Goal: Task Accomplishment & Management: Manage account settings

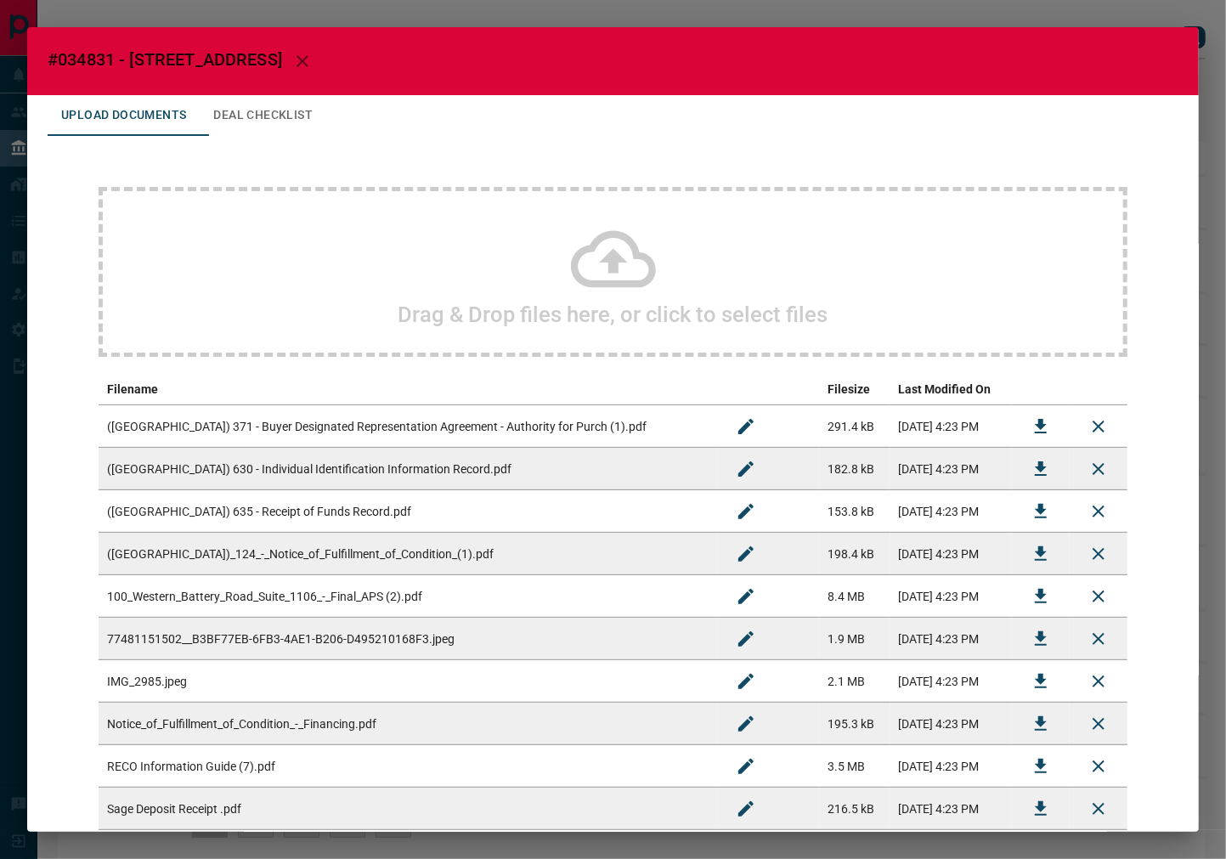
scroll to position [108, 0]
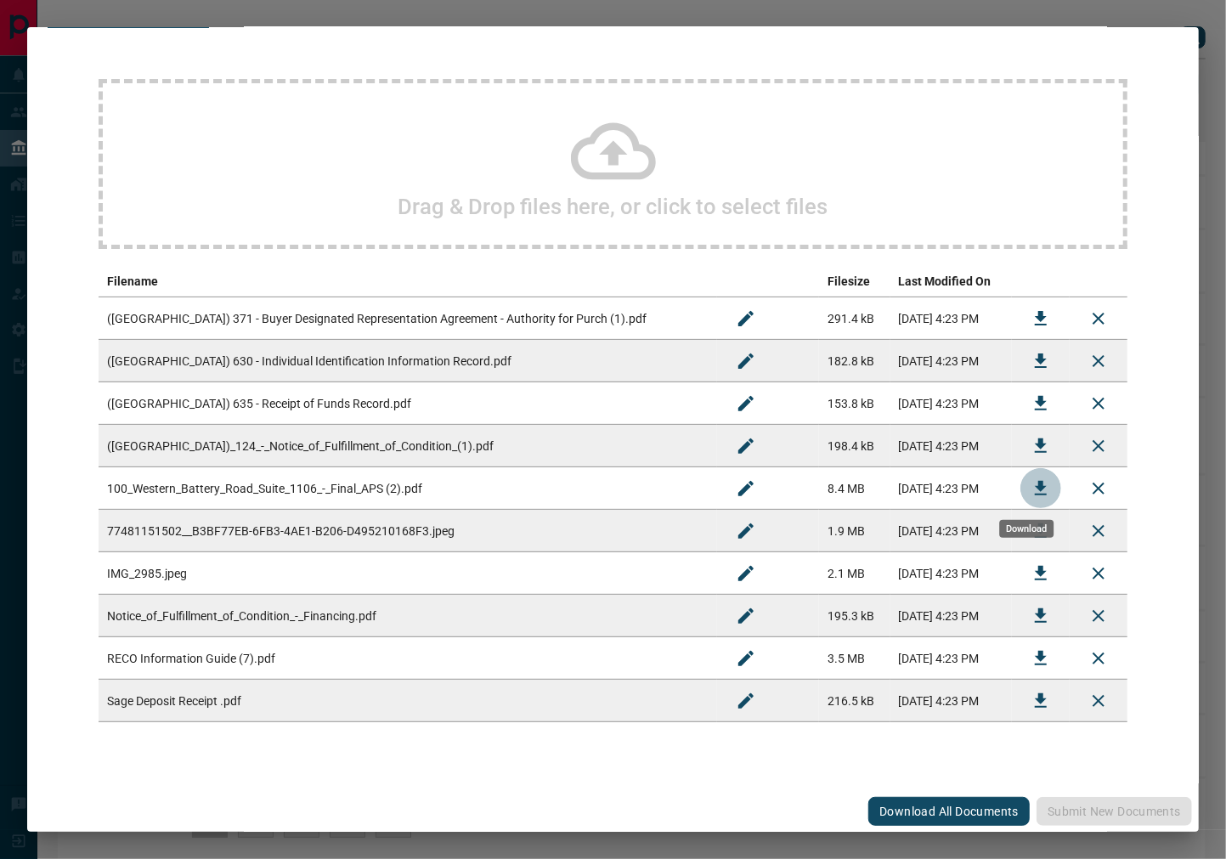
click at [1035, 485] on icon "Download" at bounding box center [1041, 488] width 20 height 20
click at [1035, 705] on icon "Download" at bounding box center [1041, 700] width 12 height 14
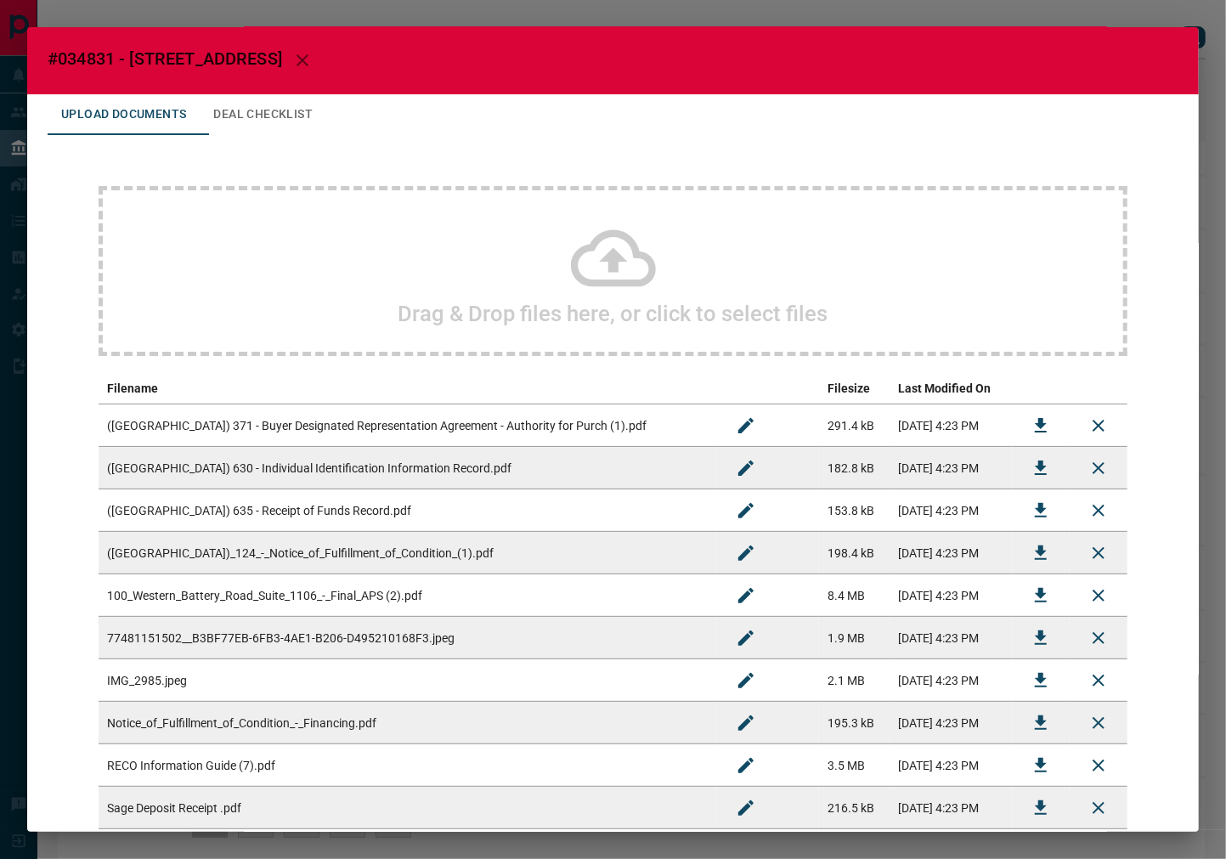
scroll to position [0, 0]
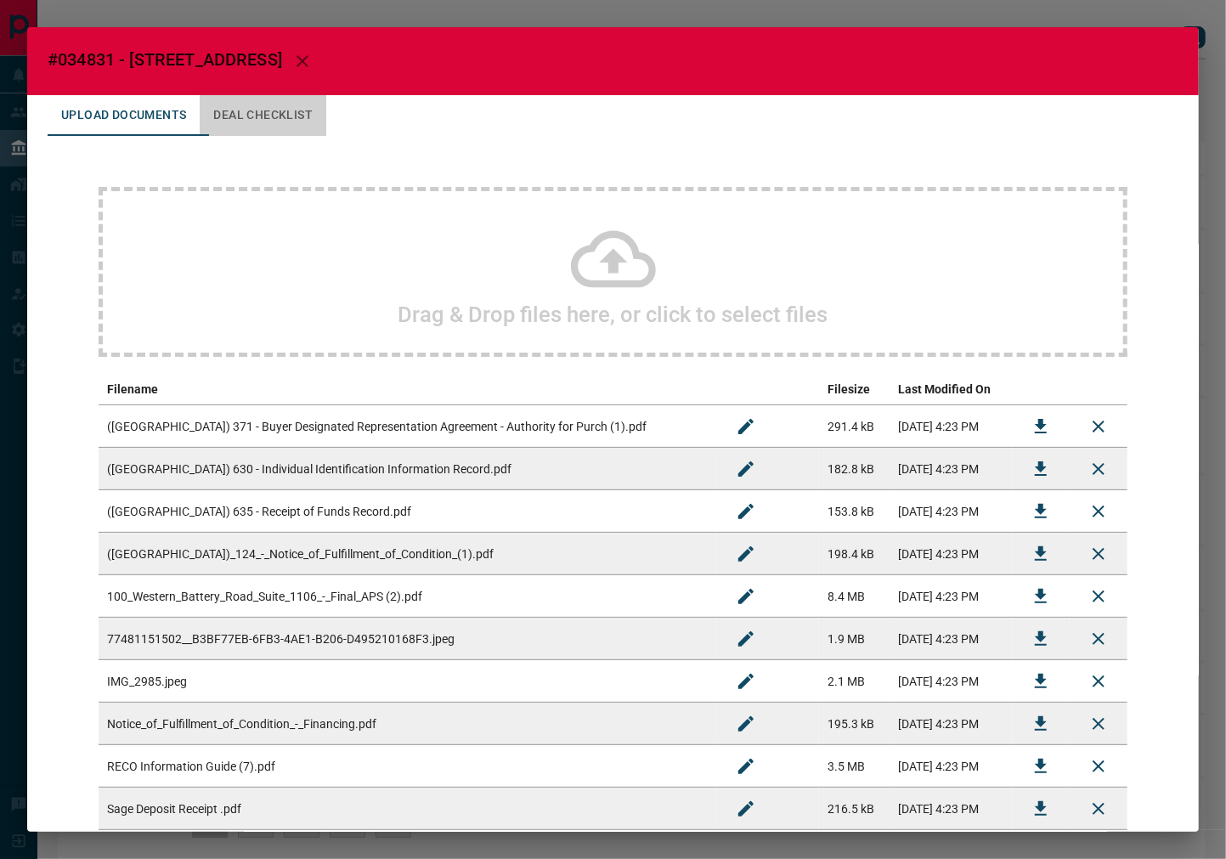
click at [316, 111] on button "Deal Checklist" at bounding box center [263, 115] width 127 height 41
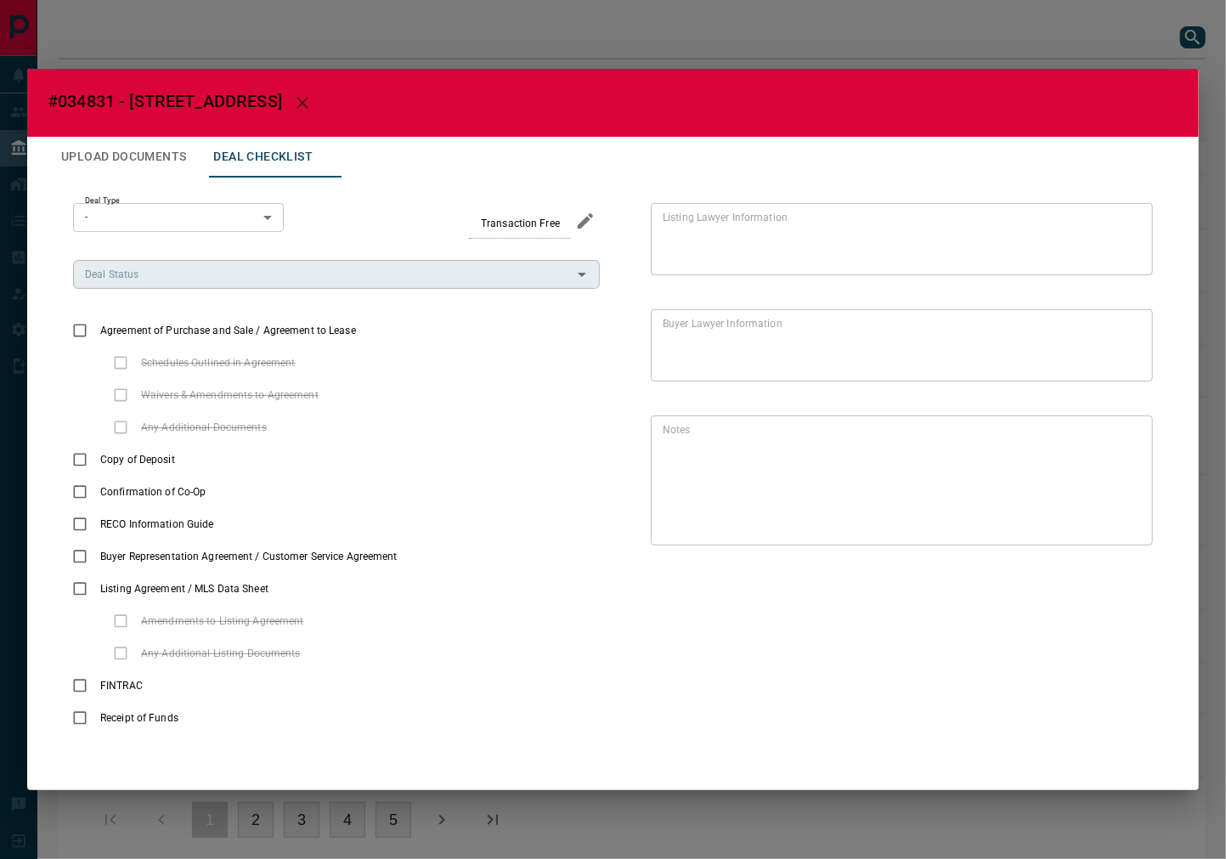
click at [173, 260] on div "Deal Status" at bounding box center [336, 274] width 527 height 29
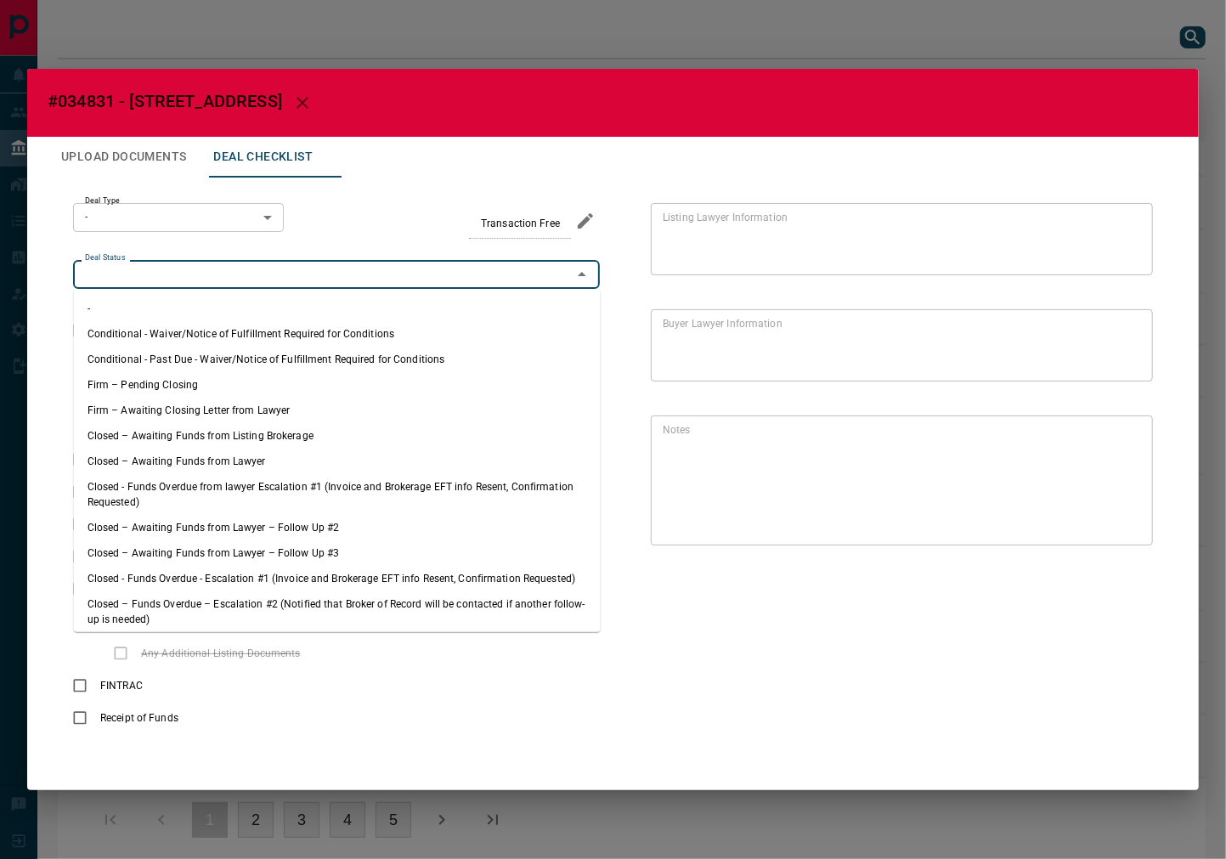
click at [133, 387] on li "Firm – Pending Closing" at bounding box center [337, 384] width 527 height 25
type input "**********"
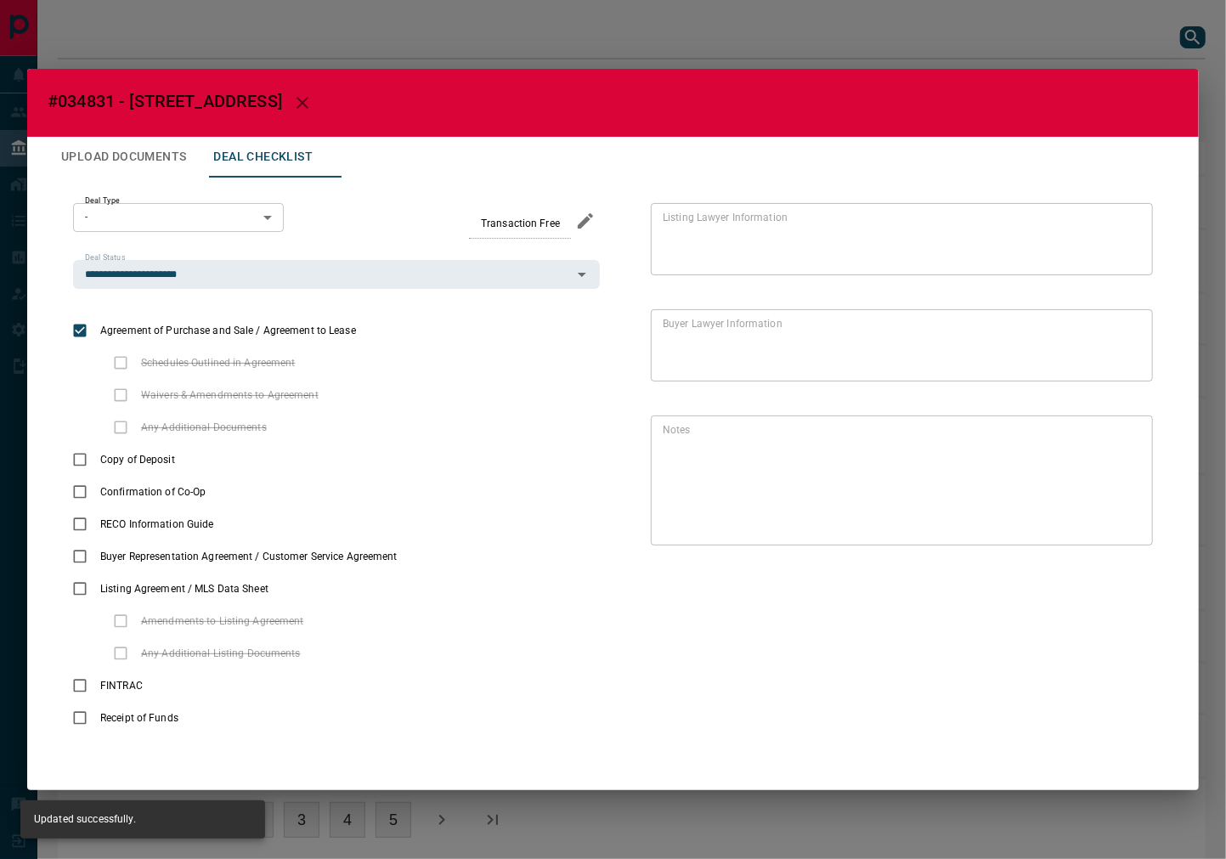
click at [133, 214] on body "Lead Transfers Leads Deals Listings Campaigns Quota Rules Agent Quotas Admin Mo…" at bounding box center [613, 439] width 1226 height 878
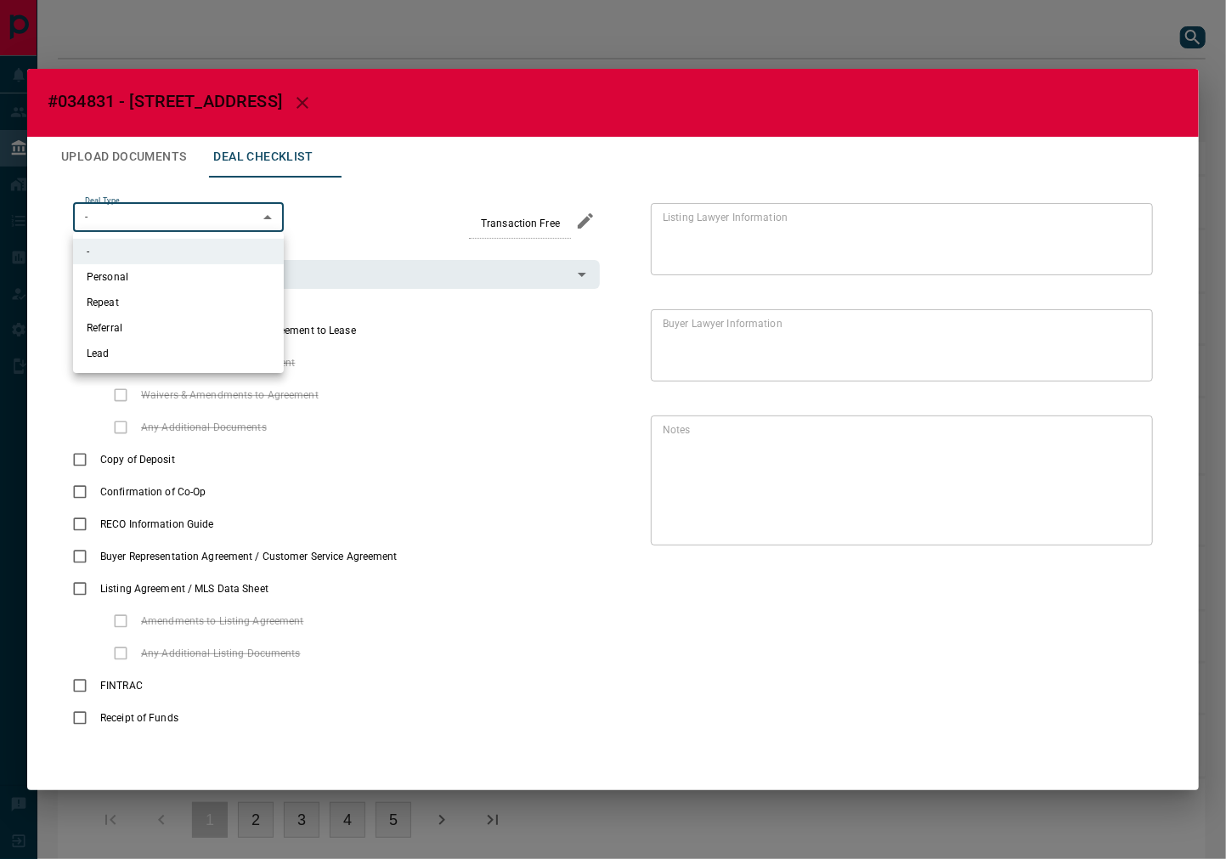
click at [119, 360] on li "Lead" at bounding box center [178, 353] width 211 height 25
type input "*"
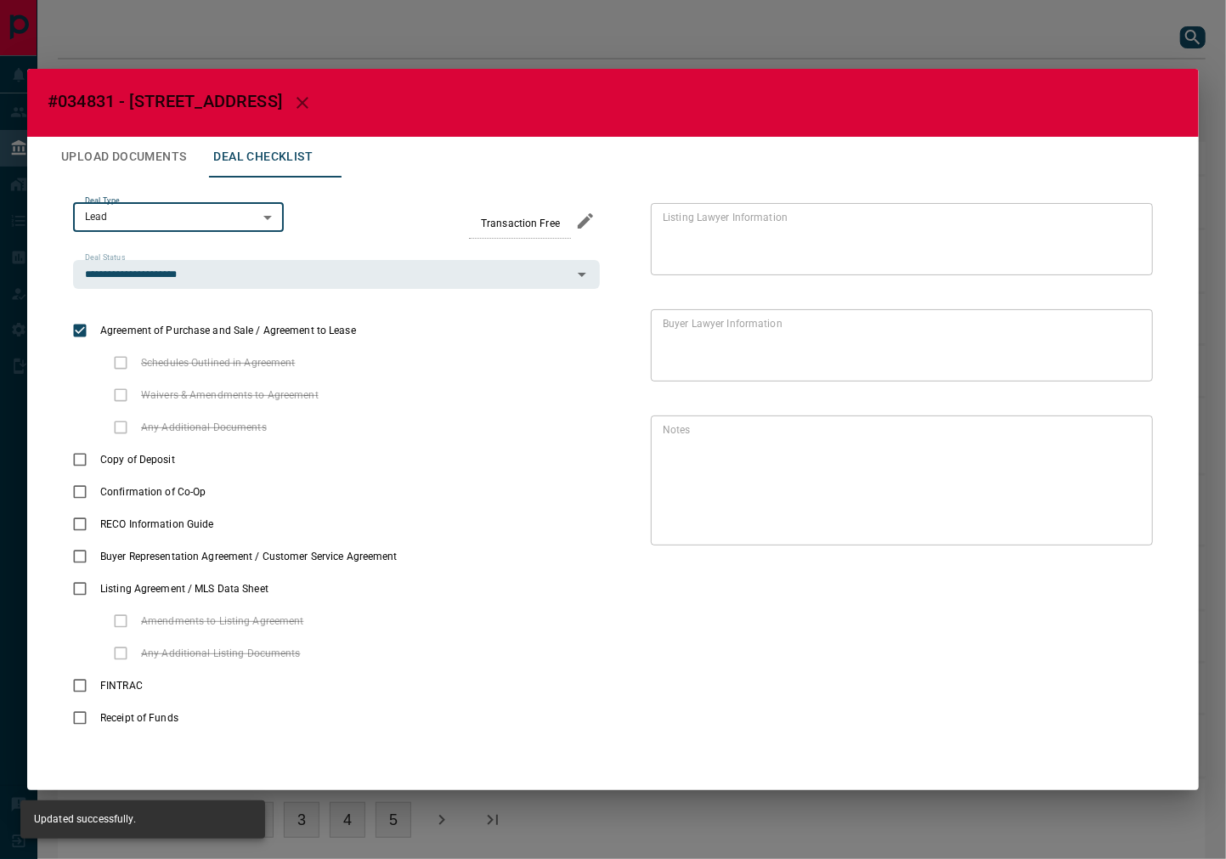
click at [142, 154] on button "Upload Documents" at bounding box center [124, 157] width 152 height 41
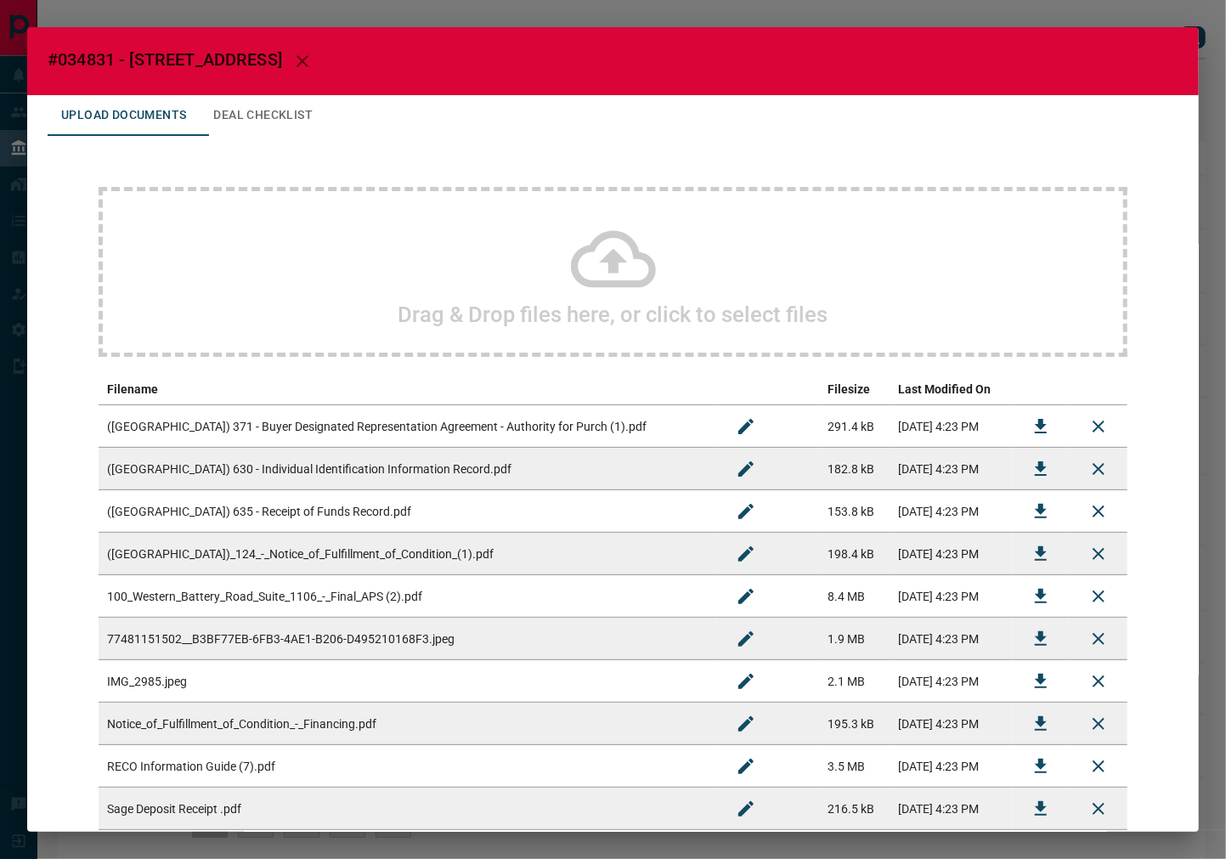
click at [294, 127] on button "Deal Checklist" at bounding box center [263, 115] width 127 height 41
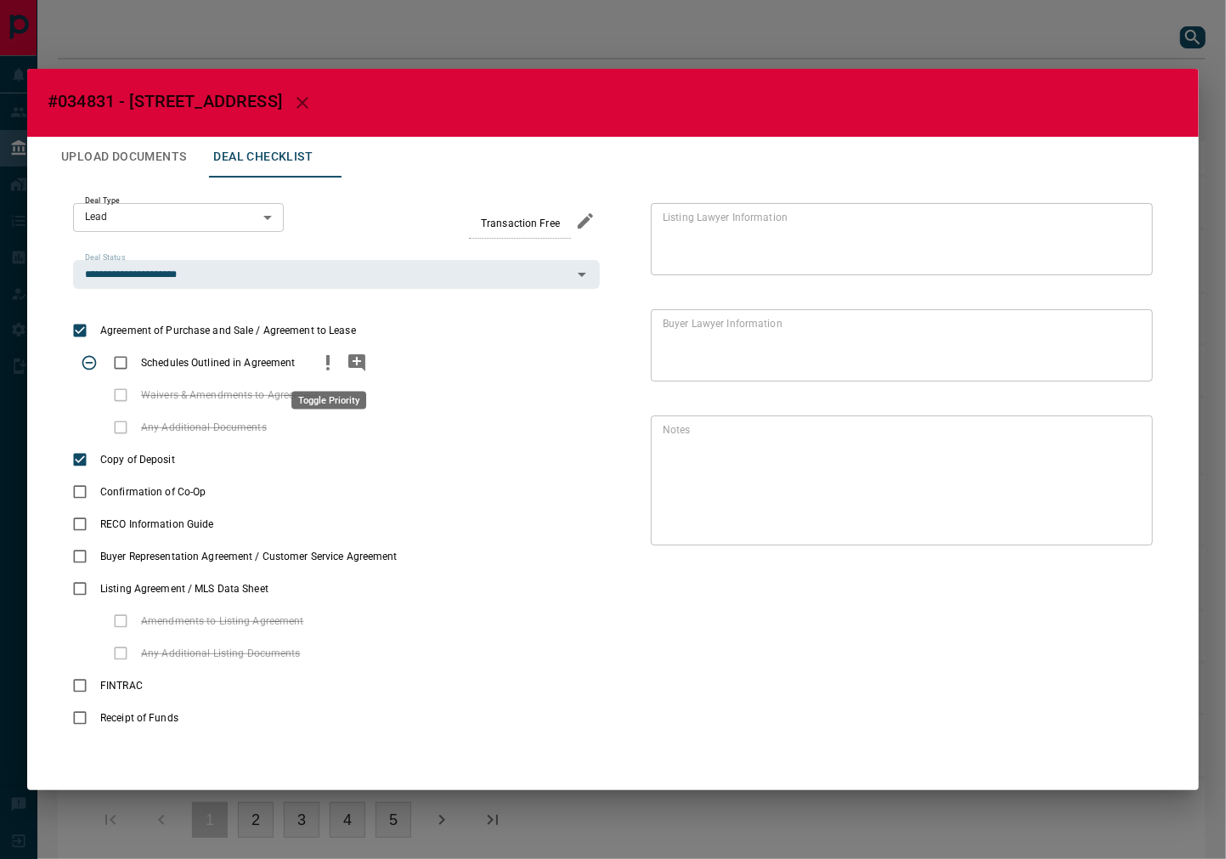
click at [319, 360] on icon "priority" at bounding box center [328, 363] width 20 height 20
click at [355, 354] on icon "add note" at bounding box center [356, 362] width 17 height 17
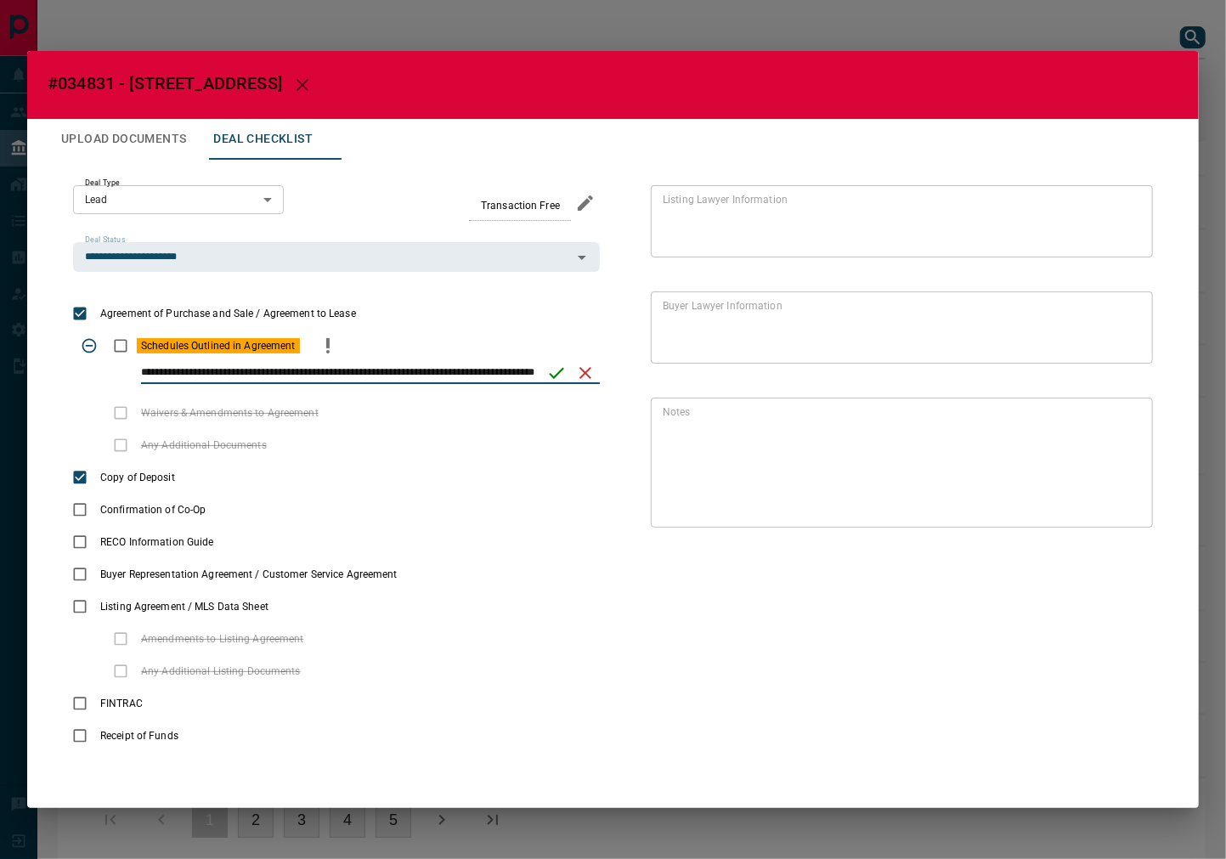
scroll to position [0, 38]
type input "**********"
click at [553, 369] on icon "save" at bounding box center [556, 373] width 20 height 20
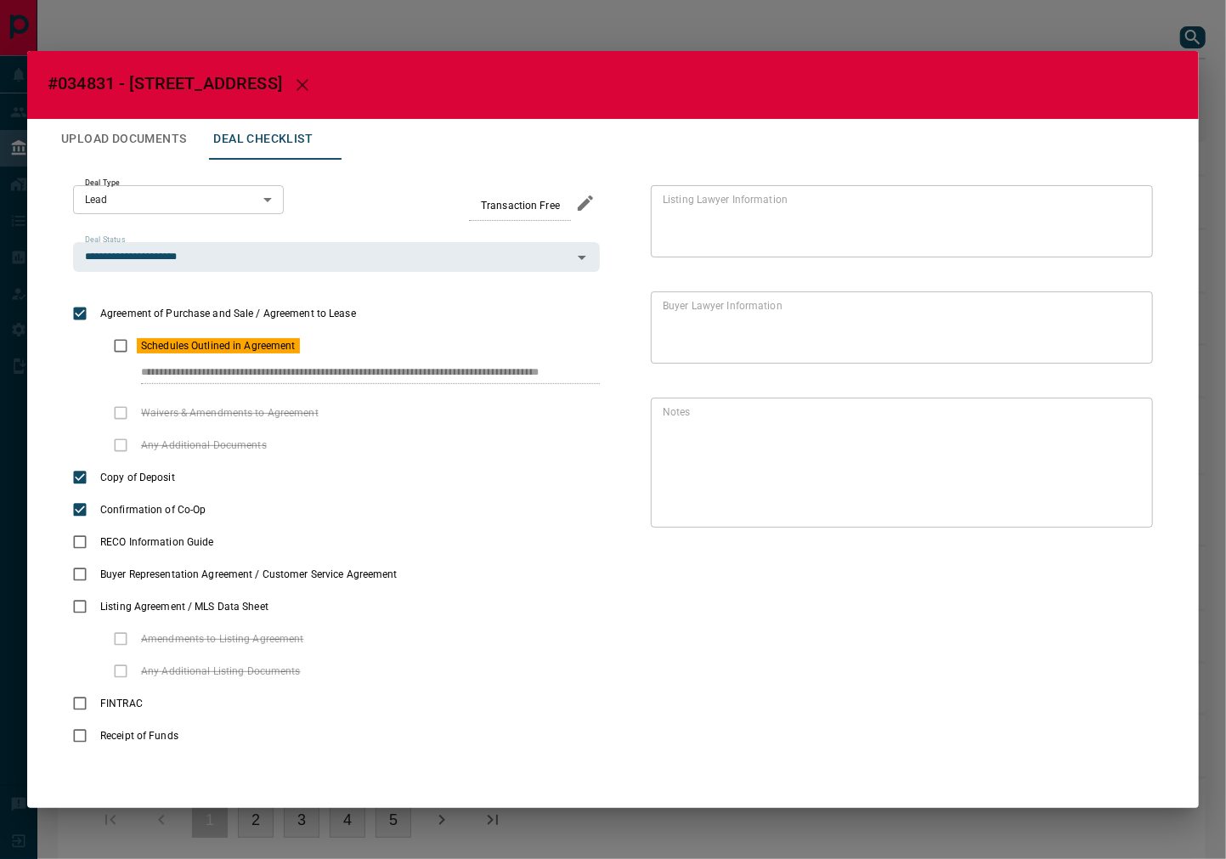
click at [129, 156] on button "Upload Documents" at bounding box center [124, 139] width 152 height 41
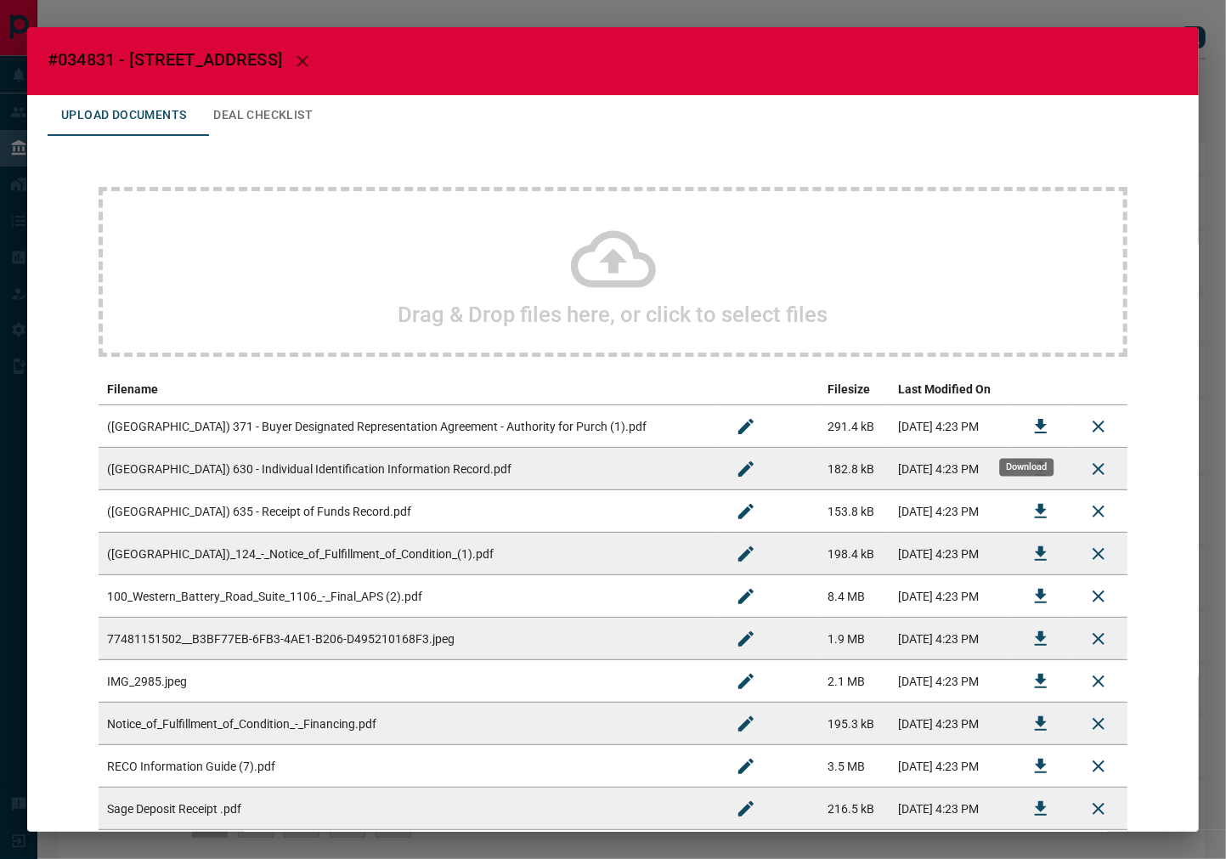
click at [1021, 427] on button "Download" at bounding box center [1041, 426] width 41 height 41
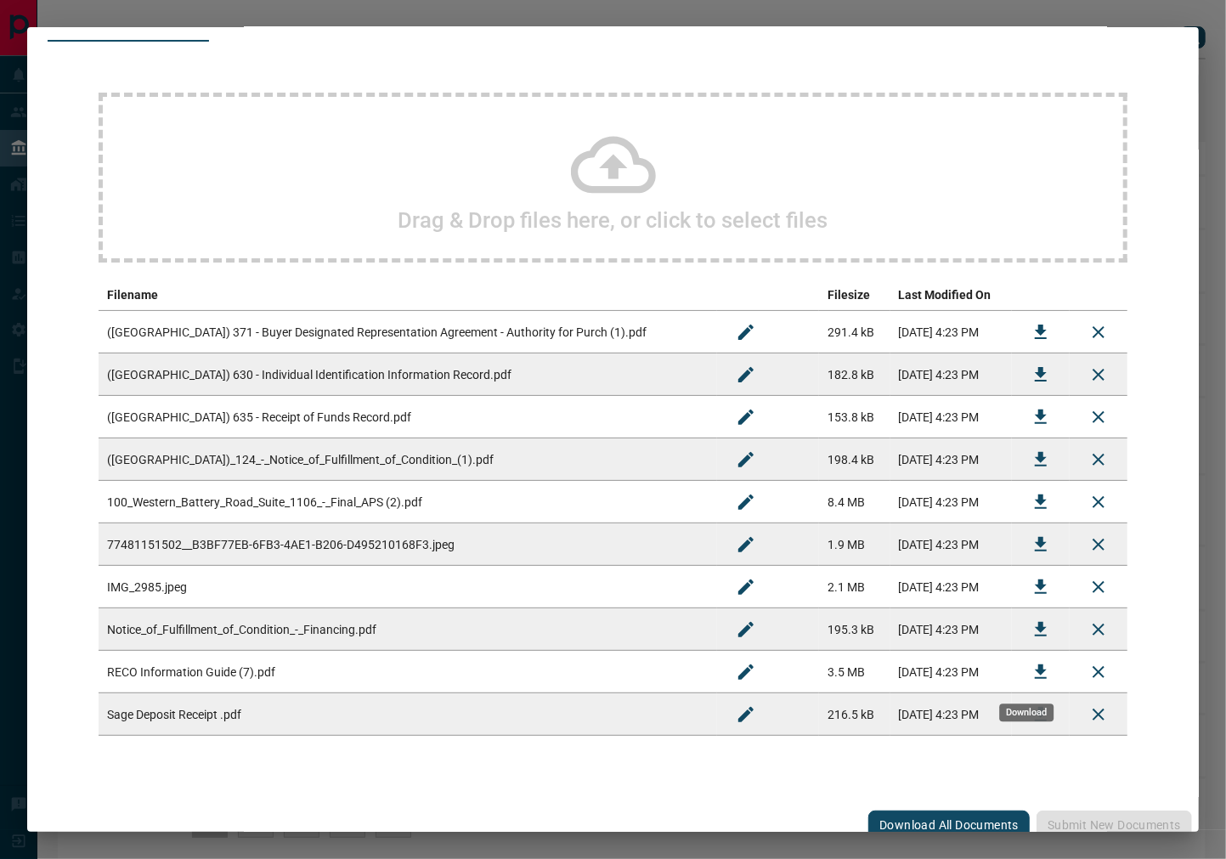
click at [1031, 676] on icon "Download" at bounding box center [1041, 672] width 20 height 20
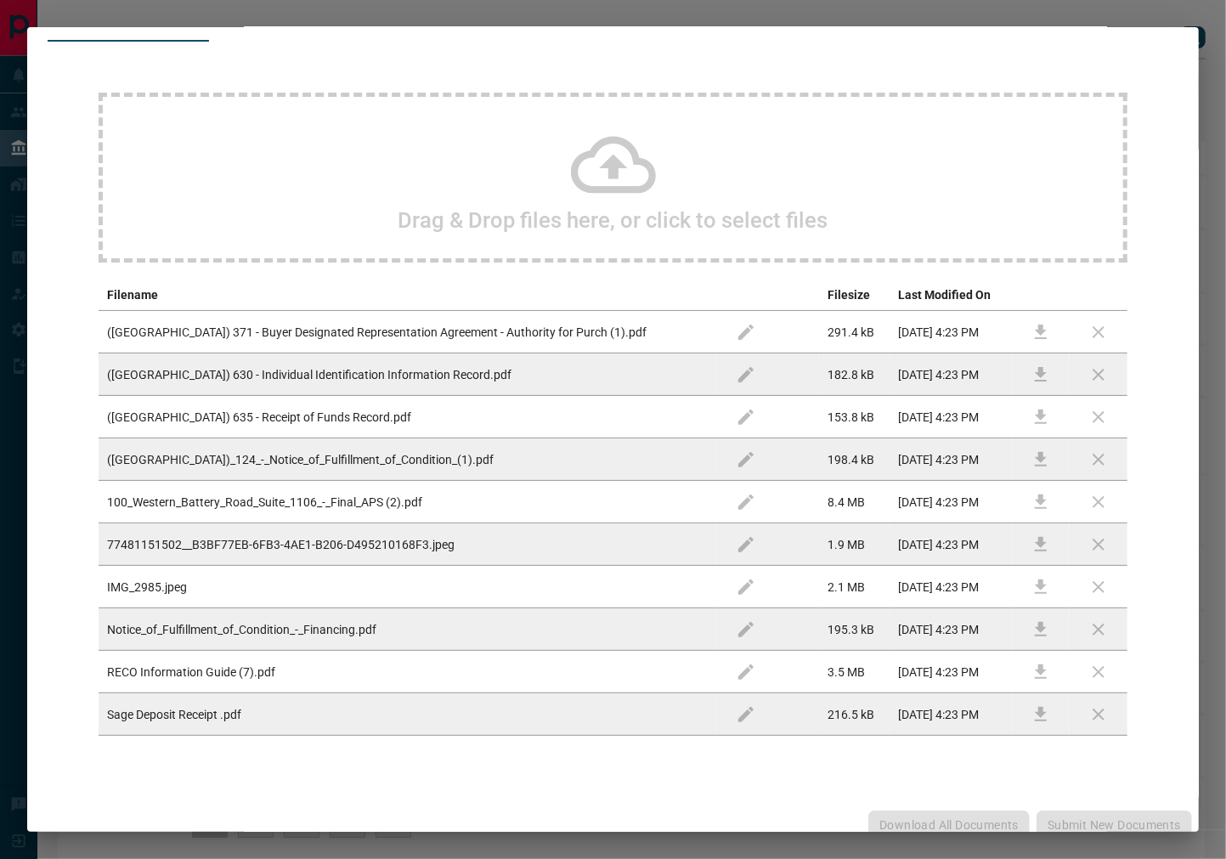
scroll to position [0, 0]
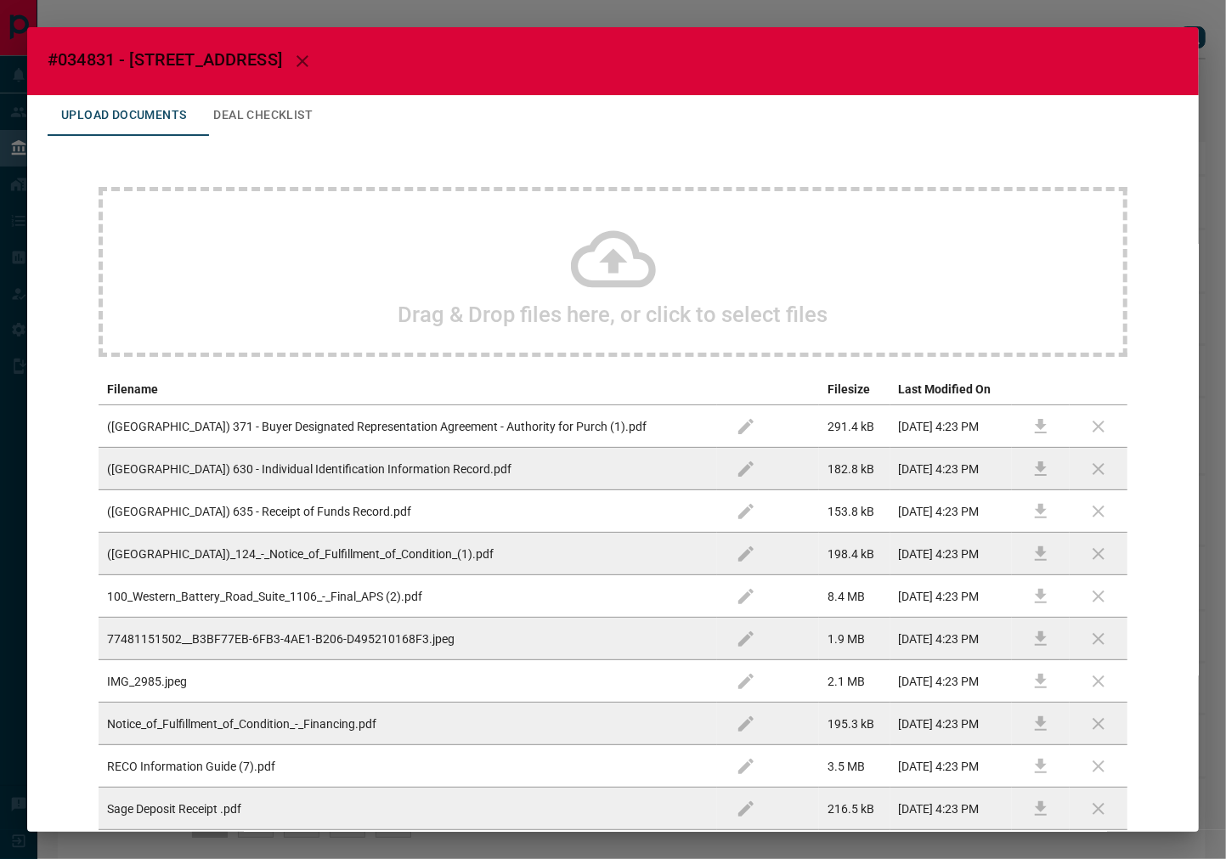
click at [282, 122] on button "Deal Checklist" at bounding box center [263, 115] width 127 height 41
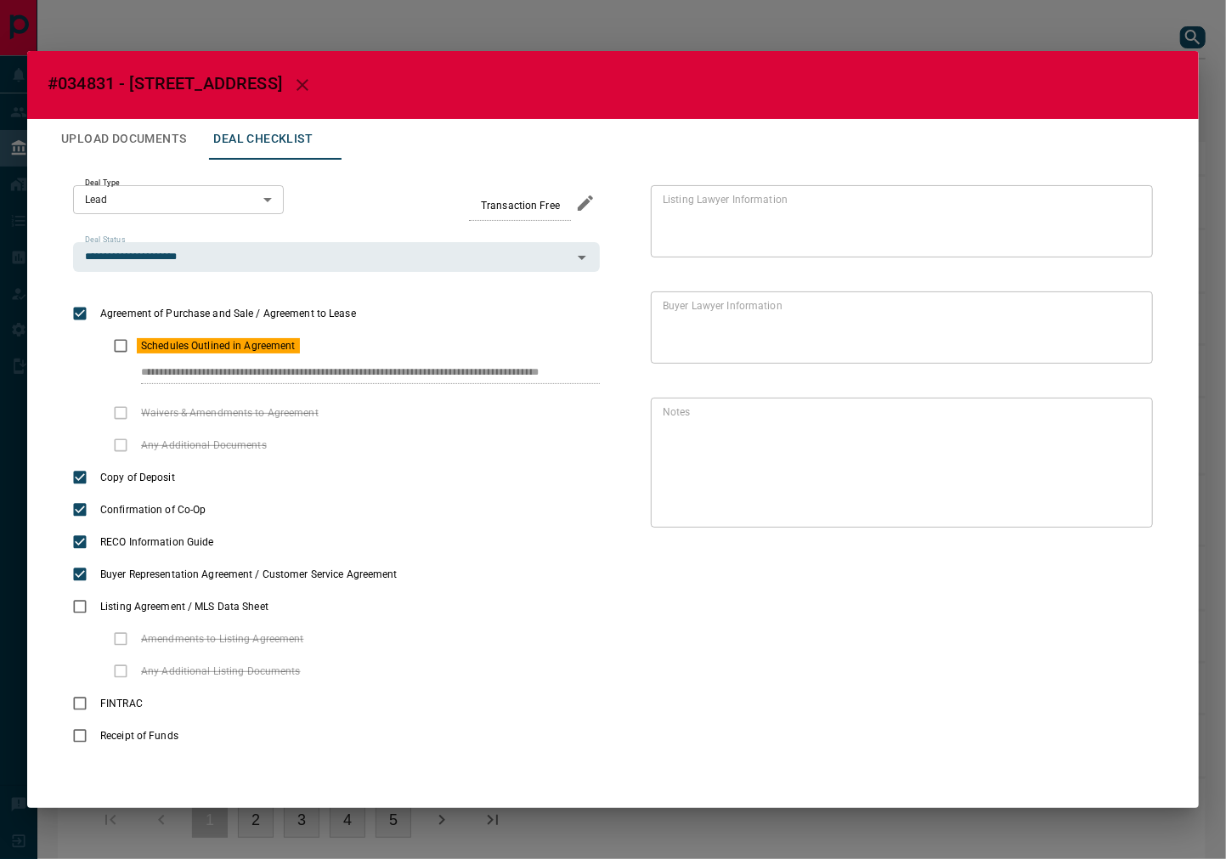
click at [576, 90] on h2 "#034831 - [STREET_ADDRESS]" at bounding box center [613, 85] width 1172 height 68
click at [73, 150] on button "Upload Documents" at bounding box center [124, 139] width 152 height 41
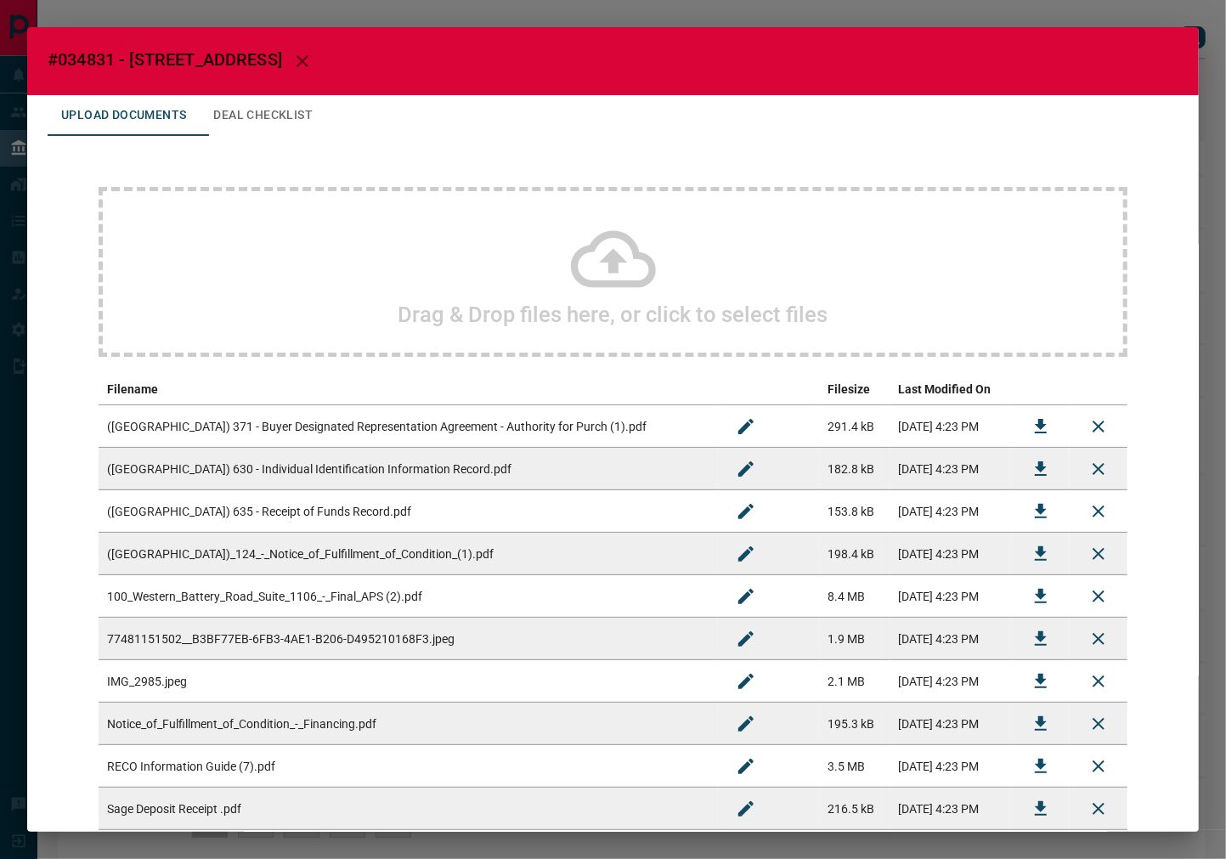
click at [253, 109] on button "Deal Checklist" at bounding box center [263, 115] width 127 height 41
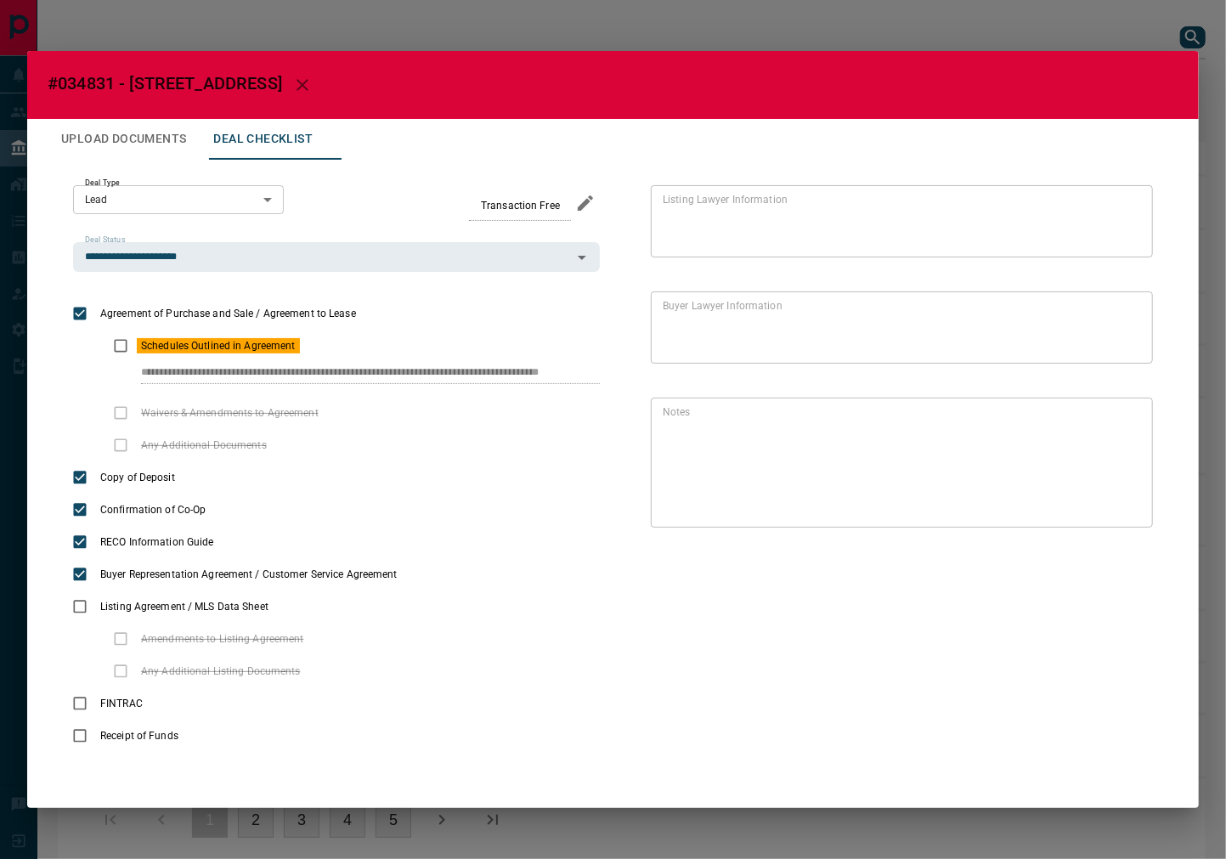
click at [144, 145] on button "Upload Documents" at bounding box center [124, 139] width 152 height 41
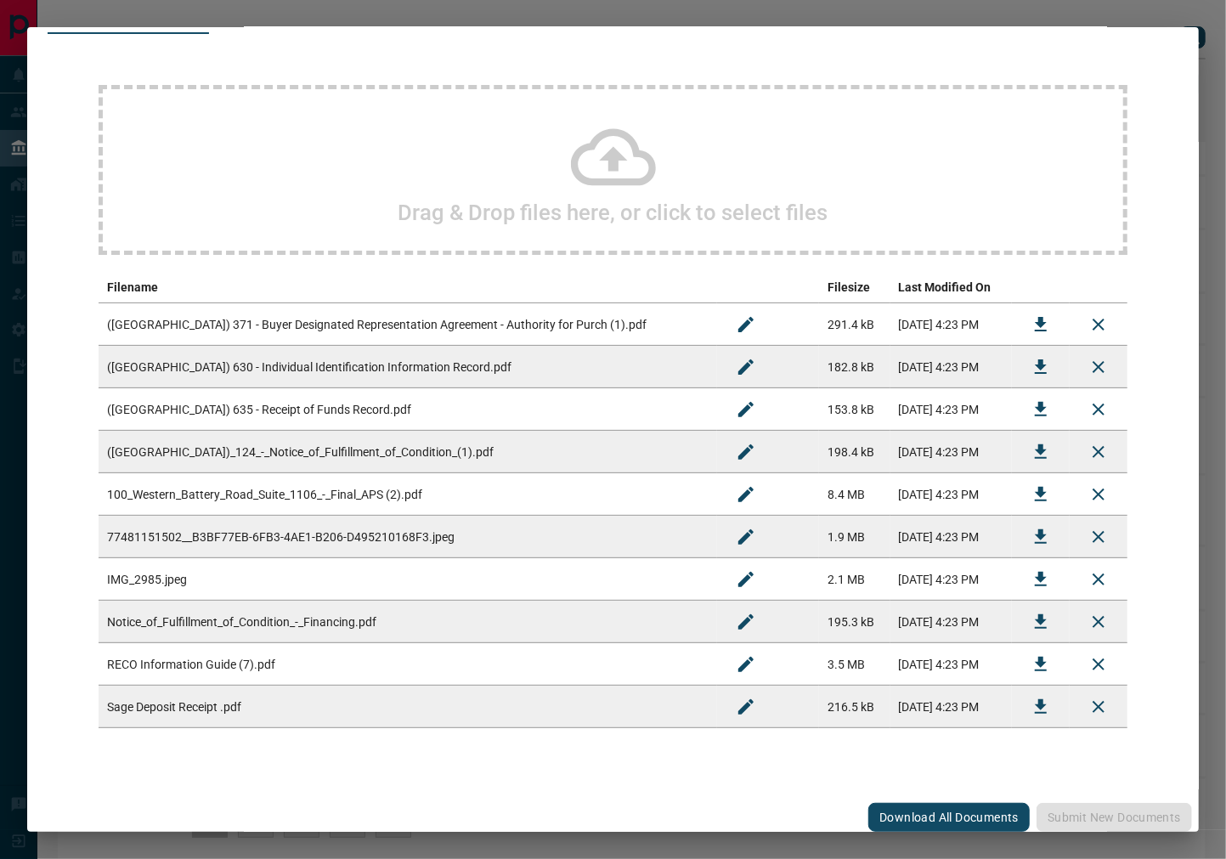
scroll to position [108, 0]
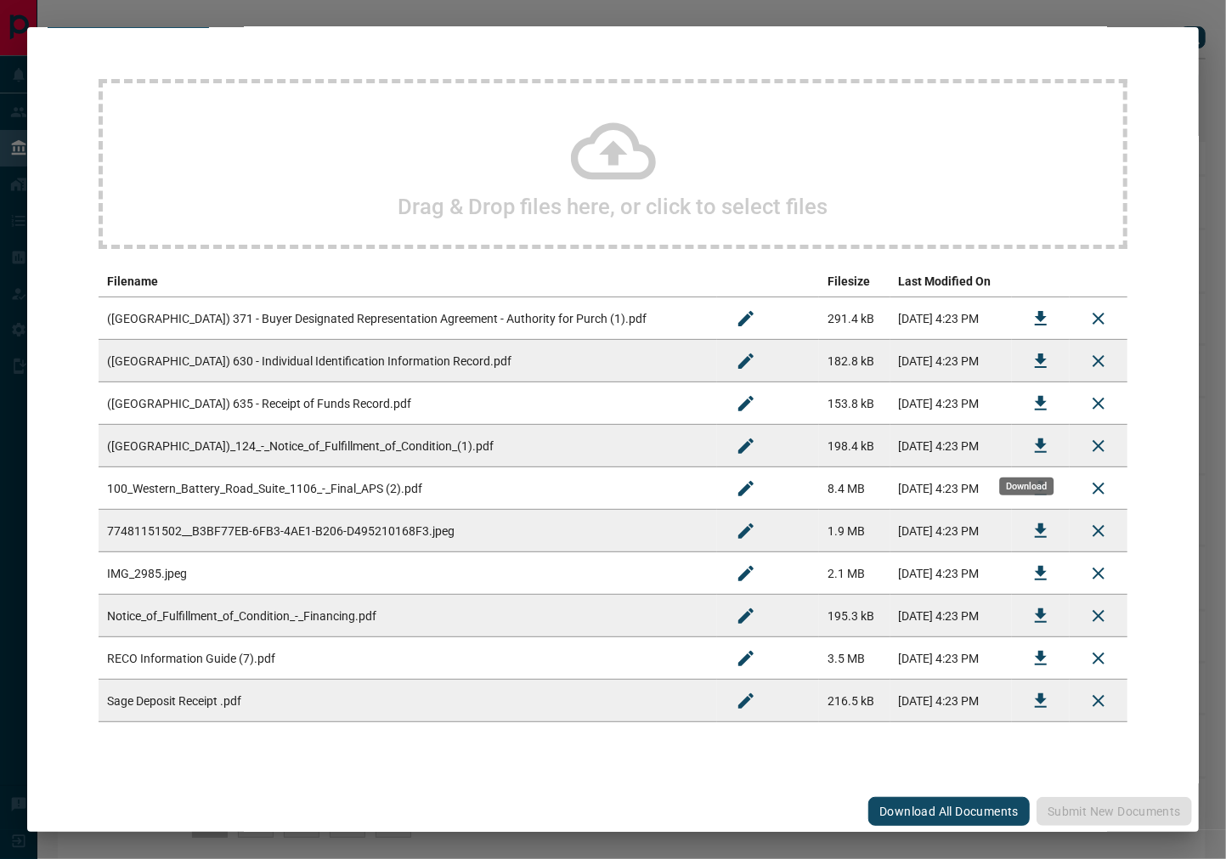
click at [1035, 431] on button "Download" at bounding box center [1041, 446] width 41 height 41
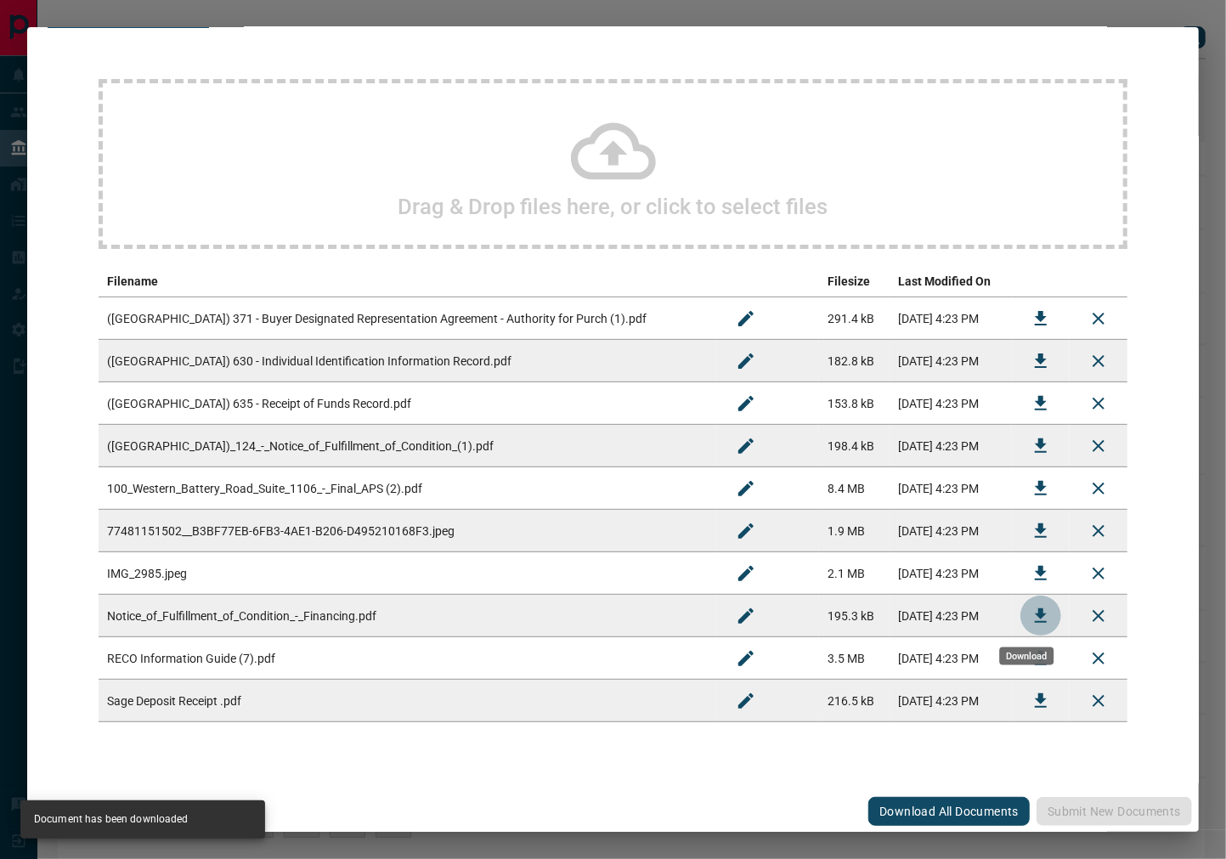
click at [1031, 617] on icon "Download" at bounding box center [1041, 616] width 20 height 20
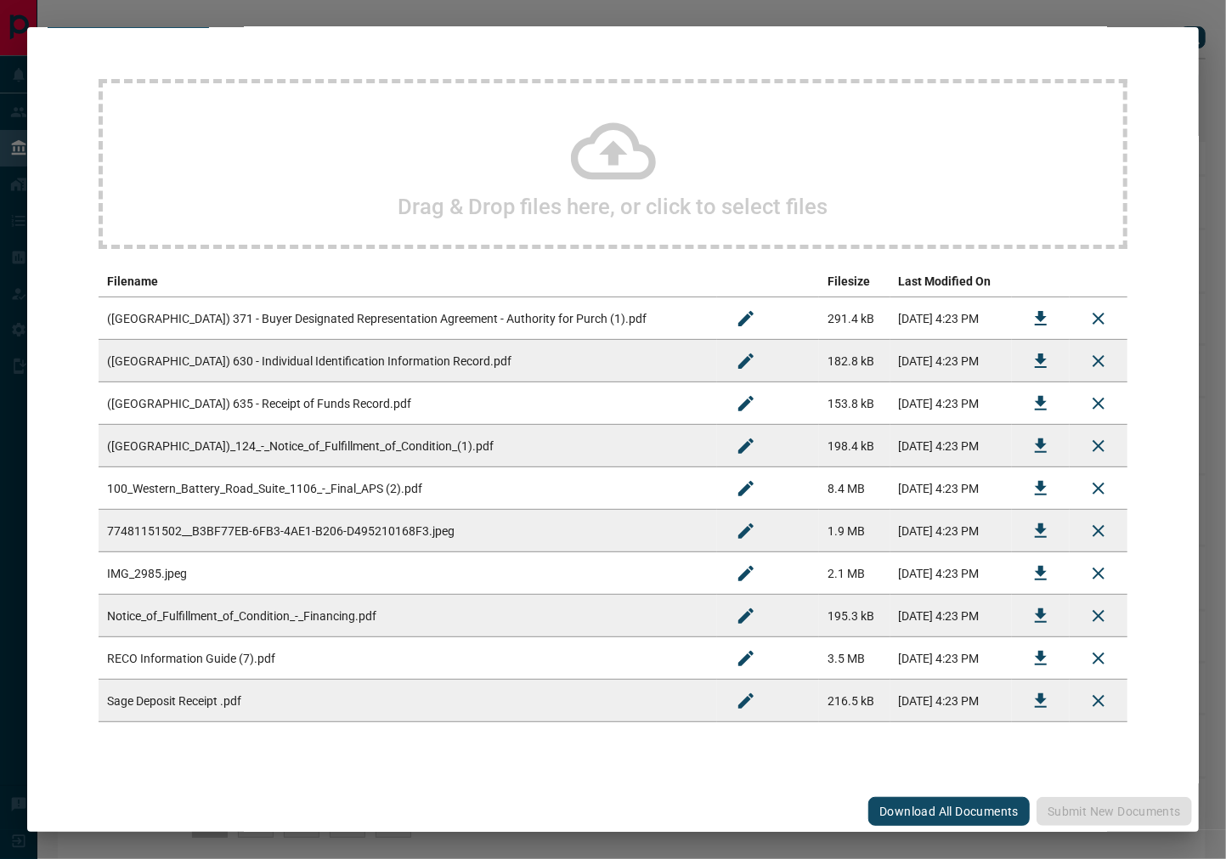
scroll to position [0, 0]
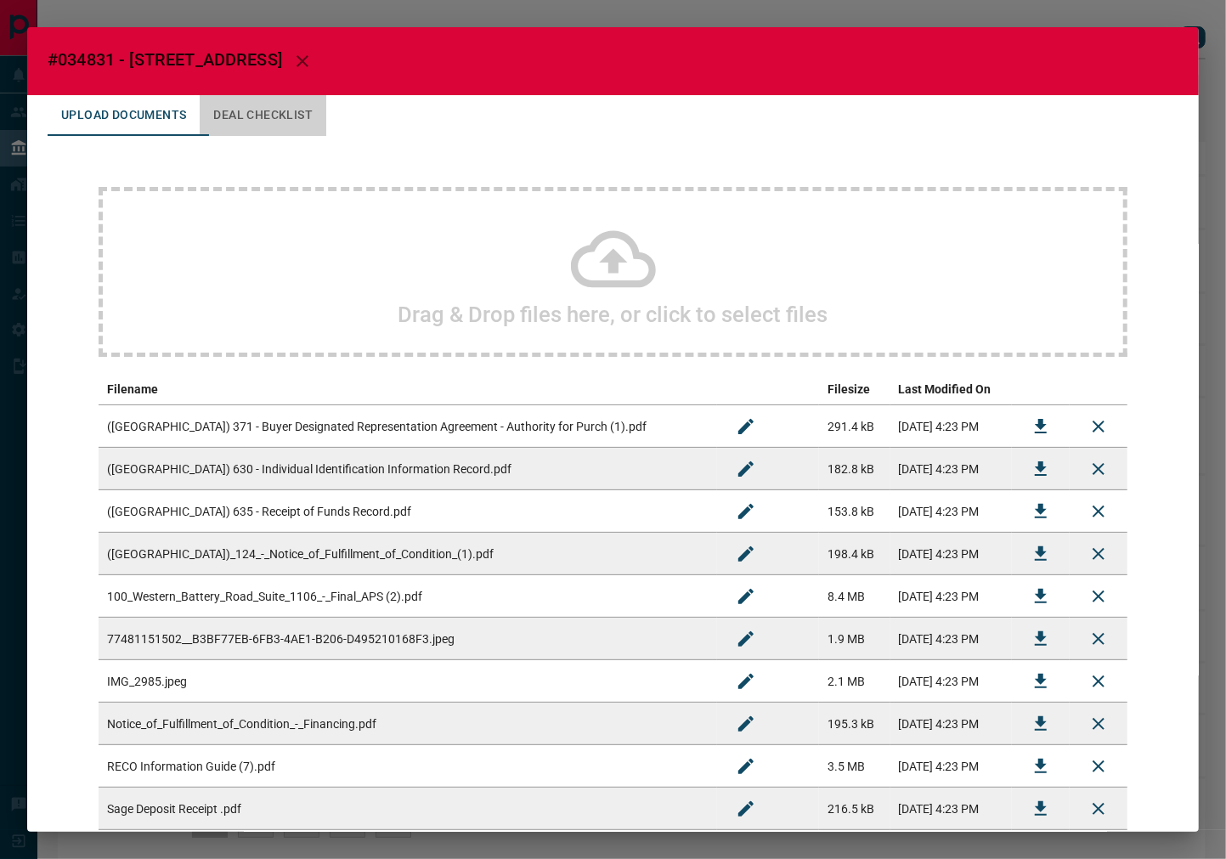
click at [299, 117] on button "Deal Checklist" at bounding box center [263, 115] width 127 height 41
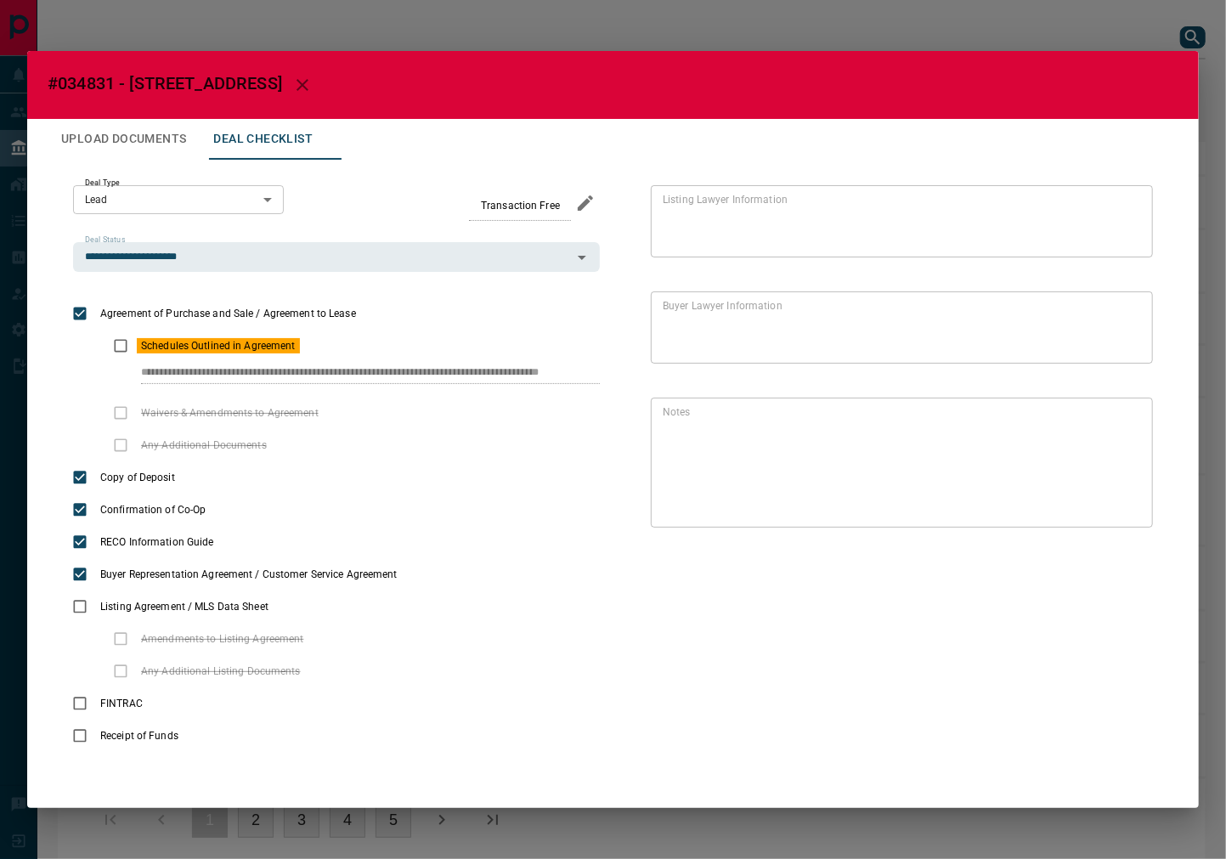
click at [128, 133] on button "Upload Documents" at bounding box center [124, 139] width 152 height 41
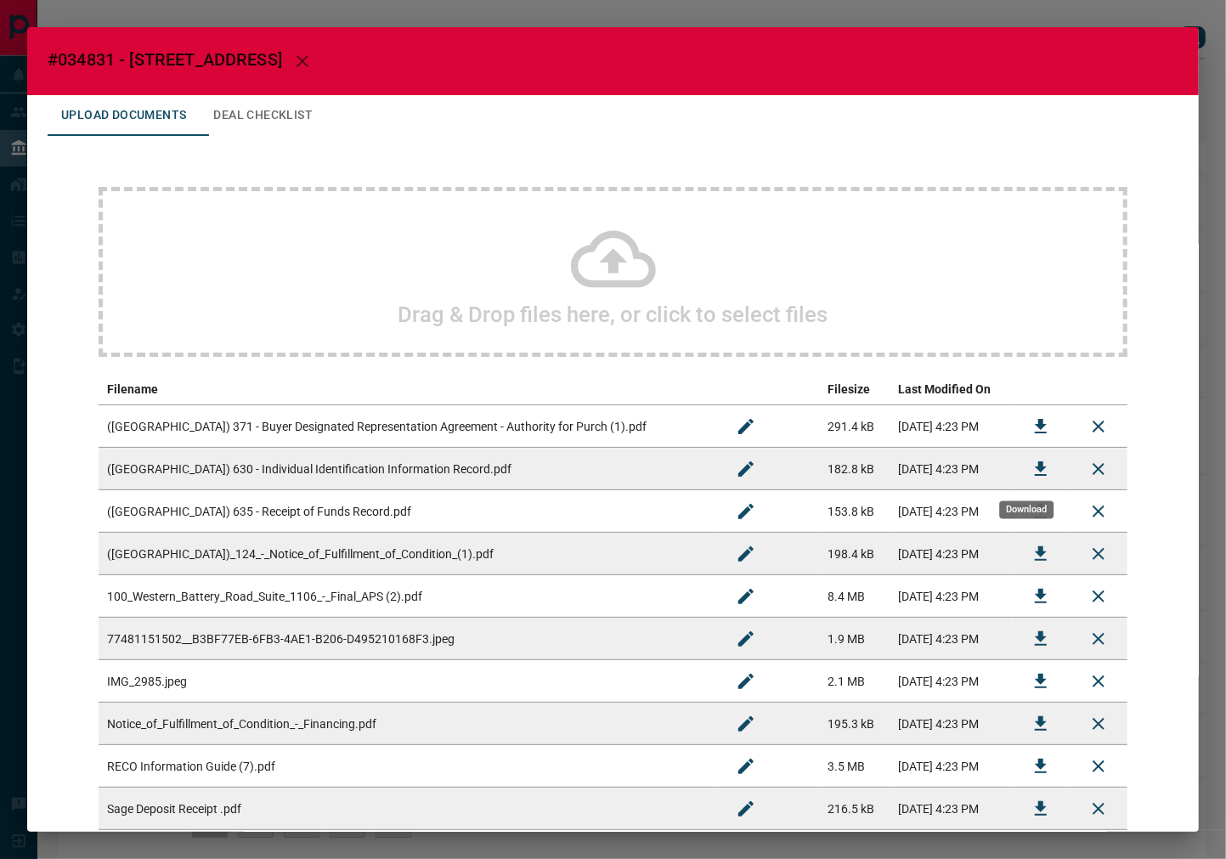
click at [1035, 474] on icon "Download" at bounding box center [1041, 468] width 12 height 14
click at [268, 104] on button "Deal Checklist" at bounding box center [263, 115] width 127 height 41
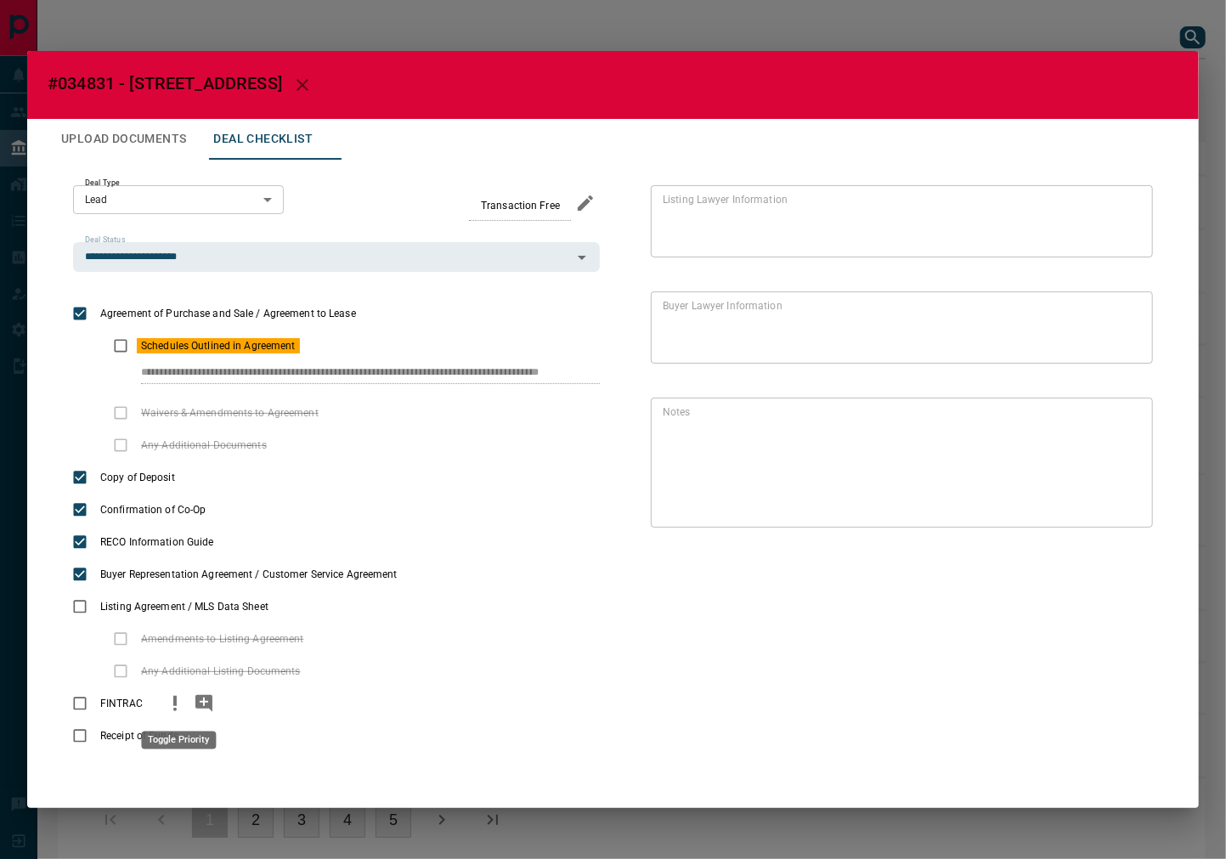
click at [175, 705] on icon "priority" at bounding box center [175, 703] width 20 height 20
click at [208, 709] on icon "add note" at bounding box center [204, 703] width 20 height 20
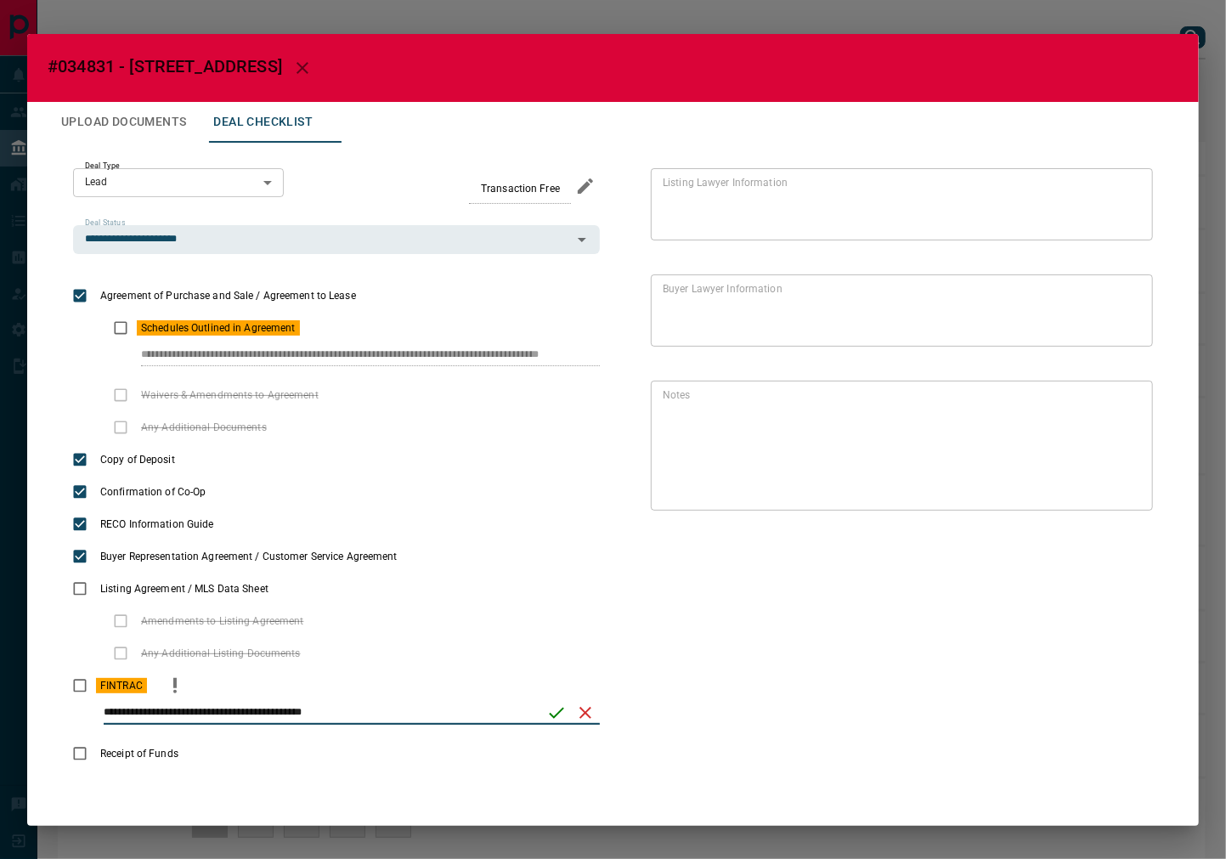
type input "**********"
click at [546, 717] on icon "save" at bounding box center [556, 713] width 20 height 20
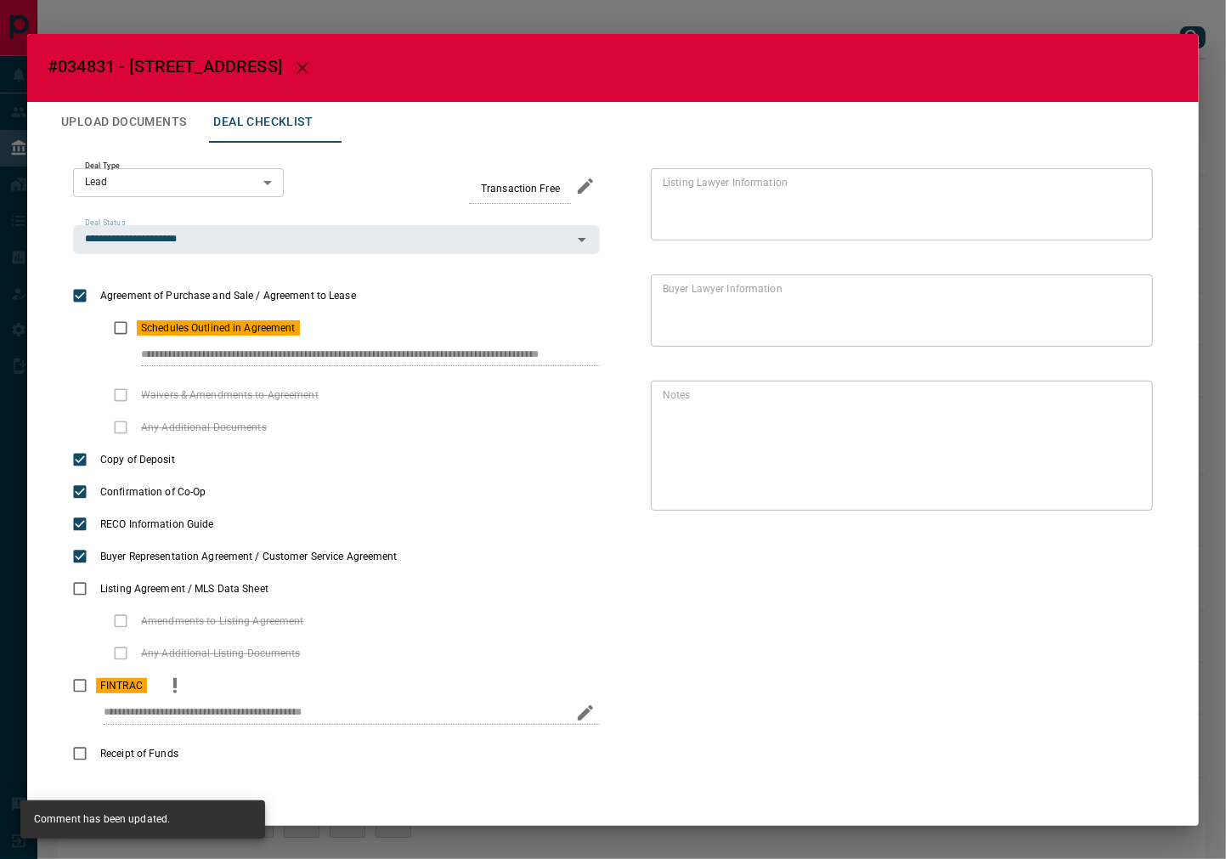
click at [99, 114] on button "Upload Documents" at bounding box center [124, 122] width 152 height 41
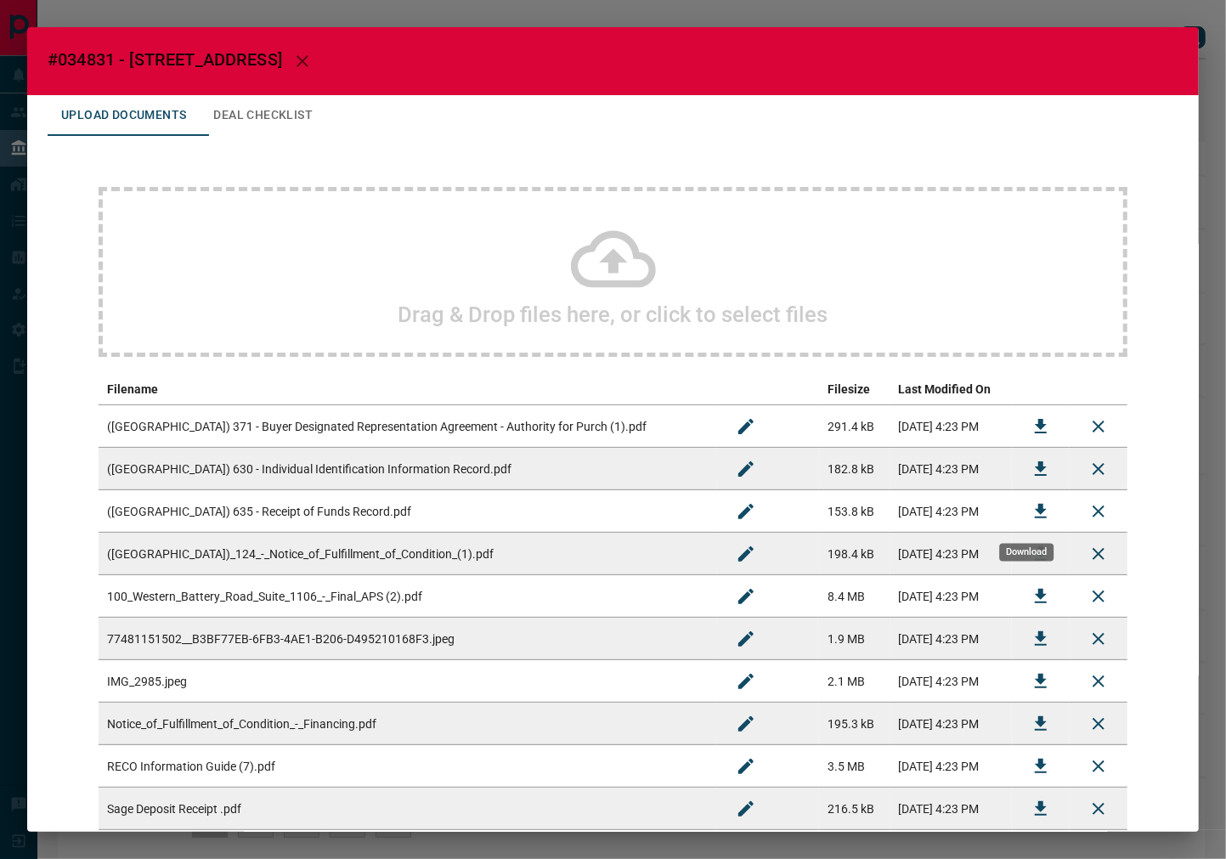
click at [1035, 510] on icon "Download" at bounding box center [1041, 511] width 12 height 14
click at [293, 120] on button "Deal Checklist" at bounding box center [263, 115] width 127 height 41
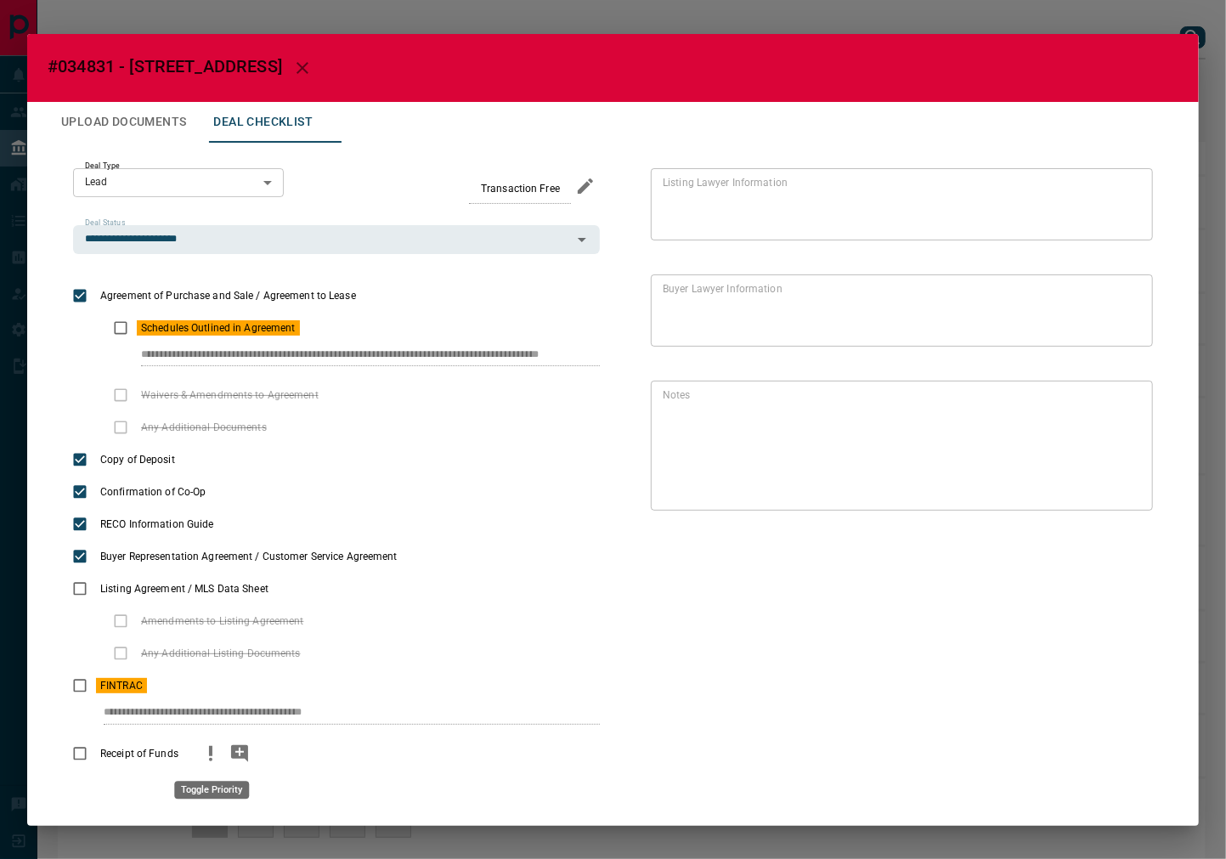
drag, startPoint x: 205, startPoint y: 757, endPoint x: 226, endPoint y: 752, distance: 21.8
click at [206, 757] on icon "priority" at bounding box center [211, 754] width 20 height 20
click at [243, 752] on icon "add note" at bounding box center [239, 753] width 17 height 17
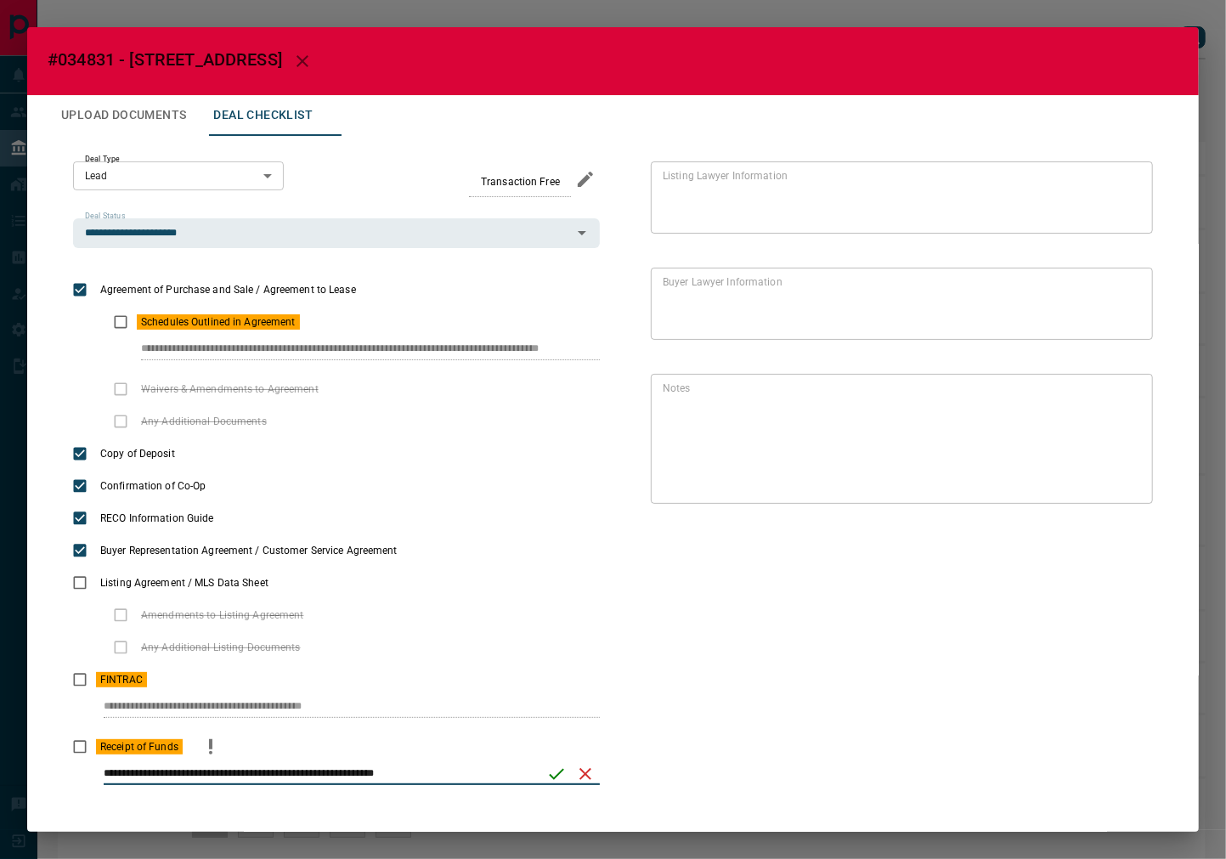
type input "**********"
click at [551, 765] on icon "save" at bounding box center [556, 774] width 20 height 20
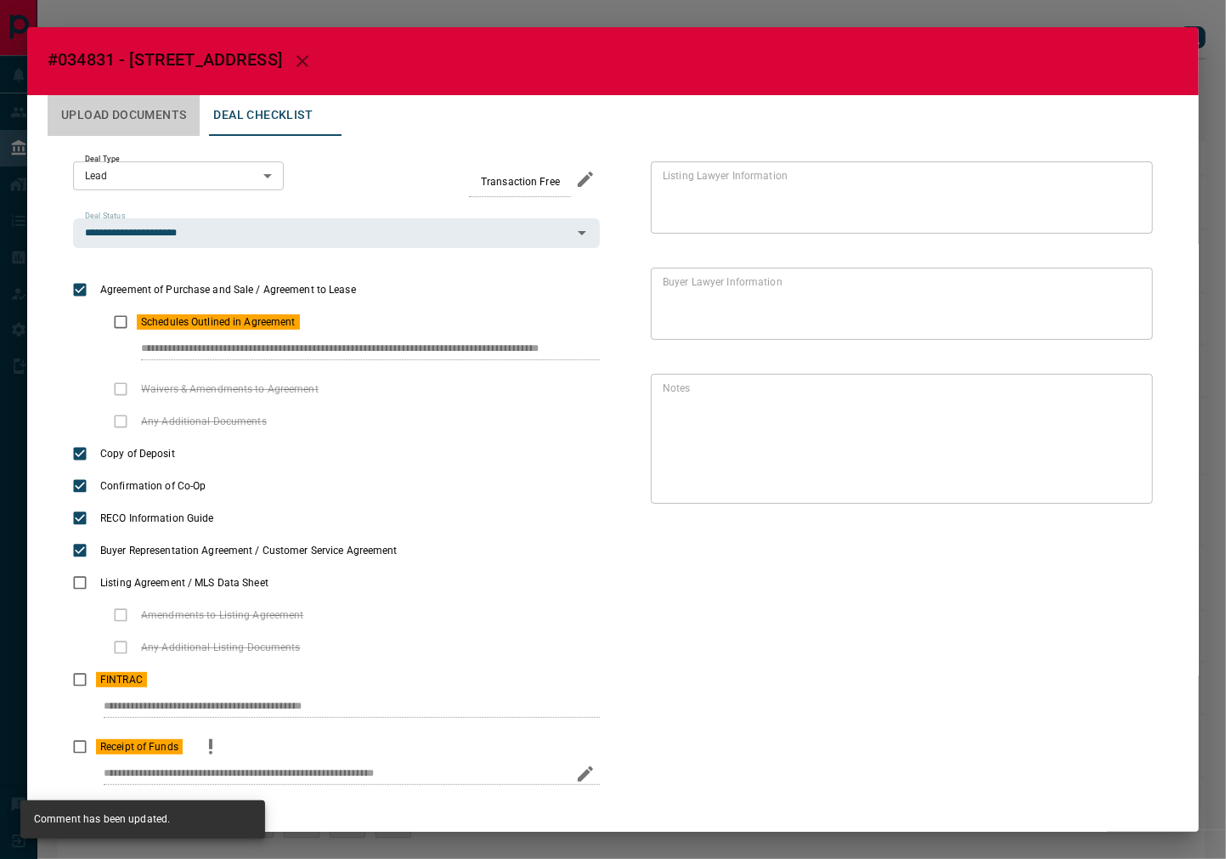
click at [151, 121] on button "Upload Documents" at bounding box center [124, 115] width 152 height 41
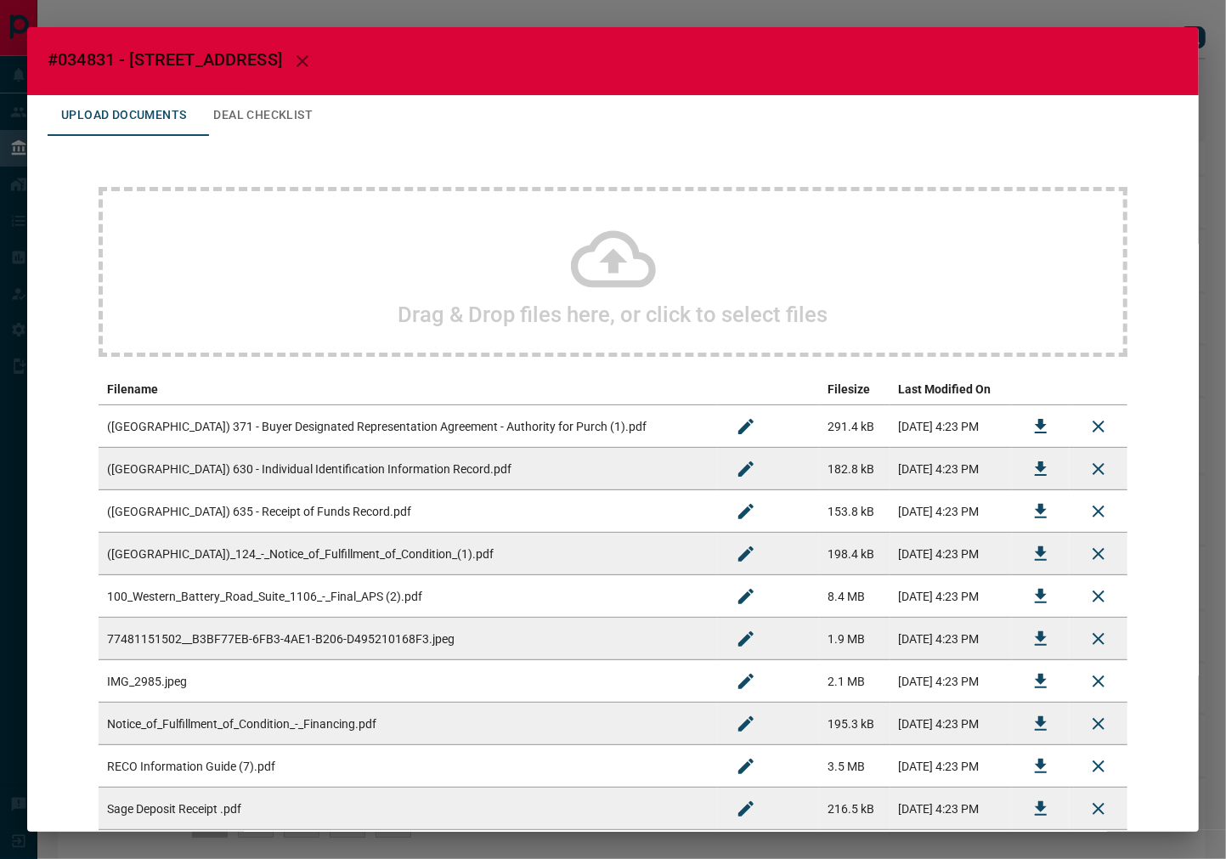
click at [347, 282] on div "Drag & Drop files here, or click to select files" at bounding box center [613, 272] width 1029 height 170
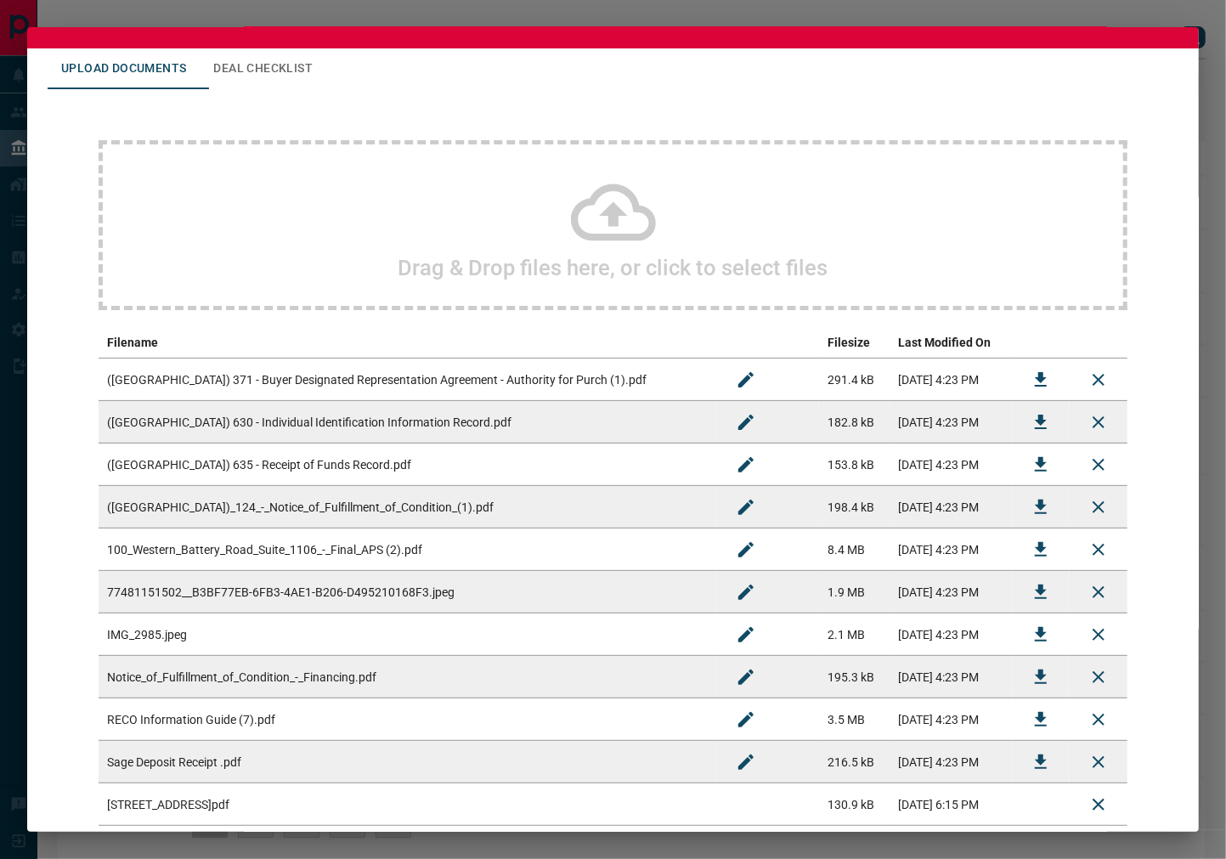
scroll to position [150, 0]
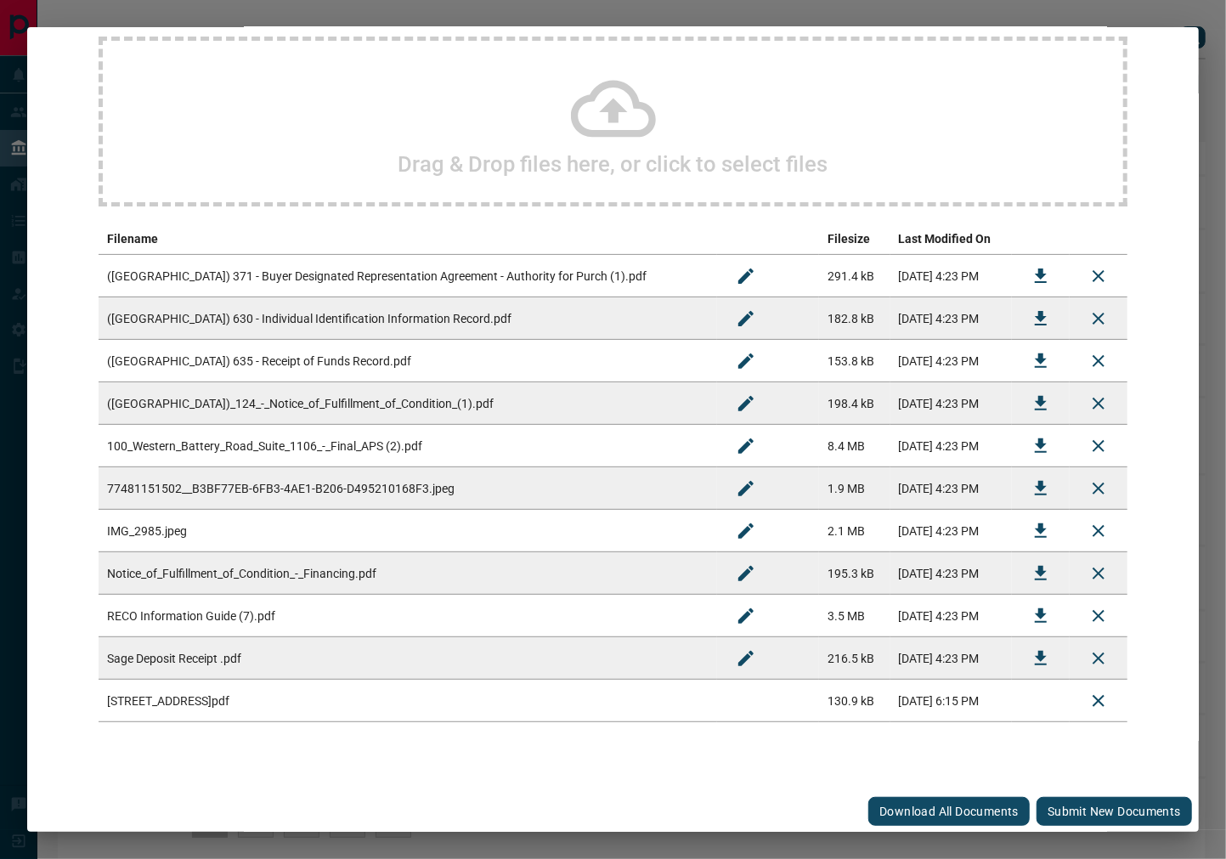
click at [1101, 805] on button "Submit new documents" at bounding box center [1115, 811] width 156 height 29
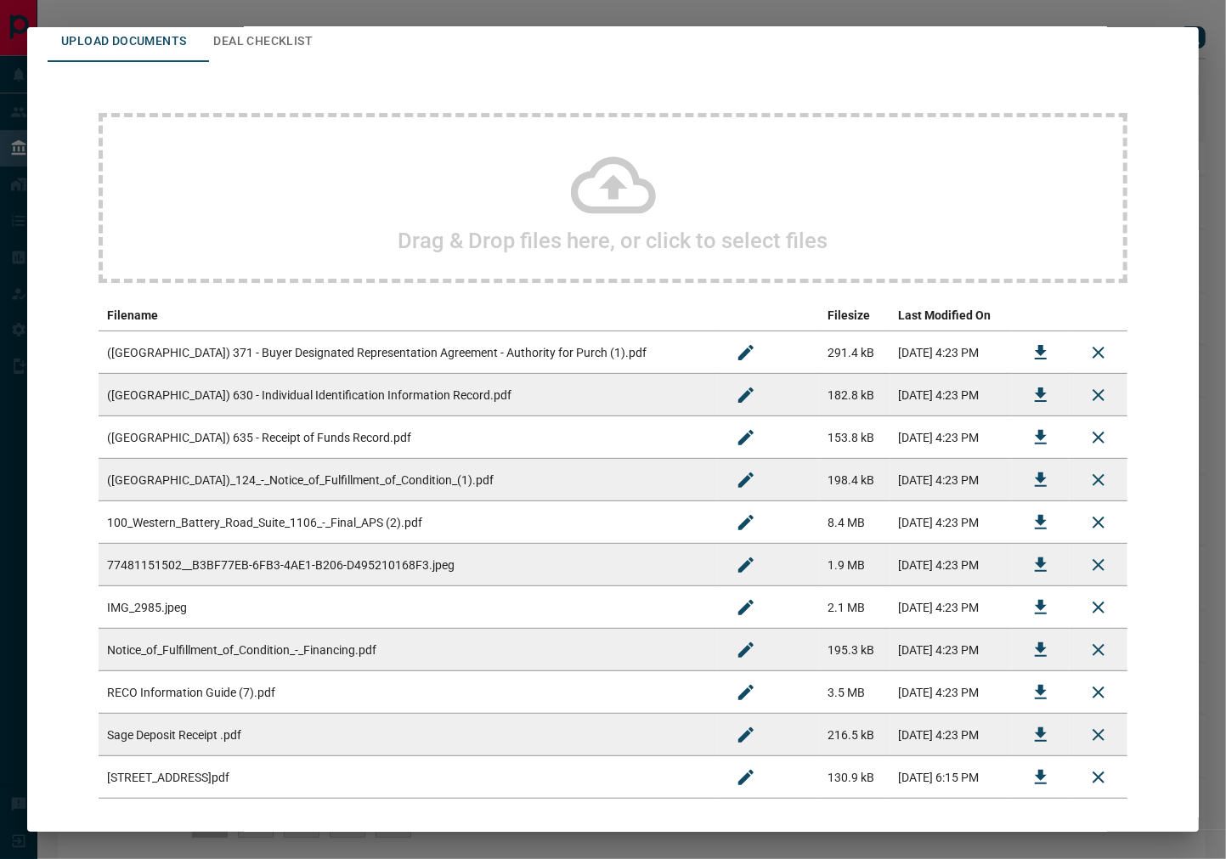
scroll to position [0, 0]
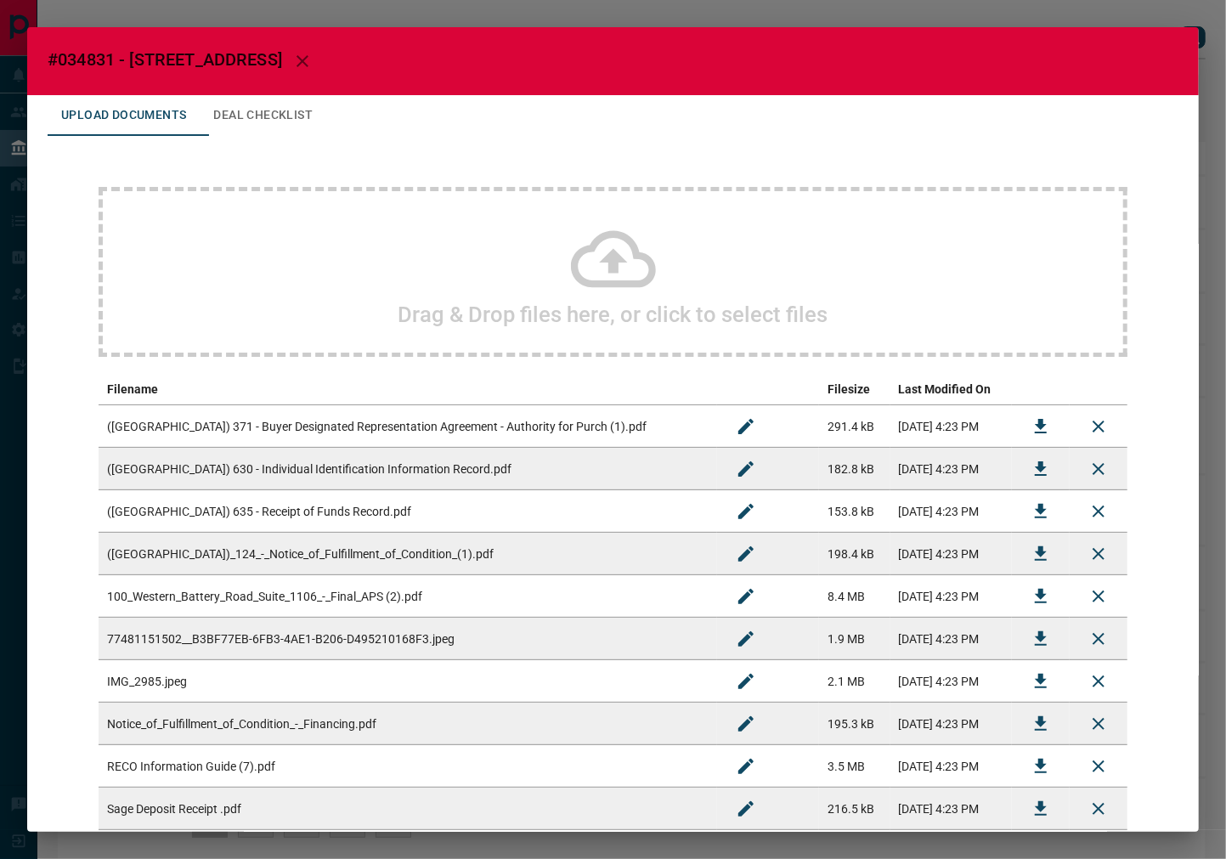
click at [301, 93] on h2 "#034831 - [STREET_ADDRESS]" at bounding box center [613, 61] width 1172 height 68
click at [295, 112] on button "Deal Checklist" at bounding box center [263, 115] width 127 height 41
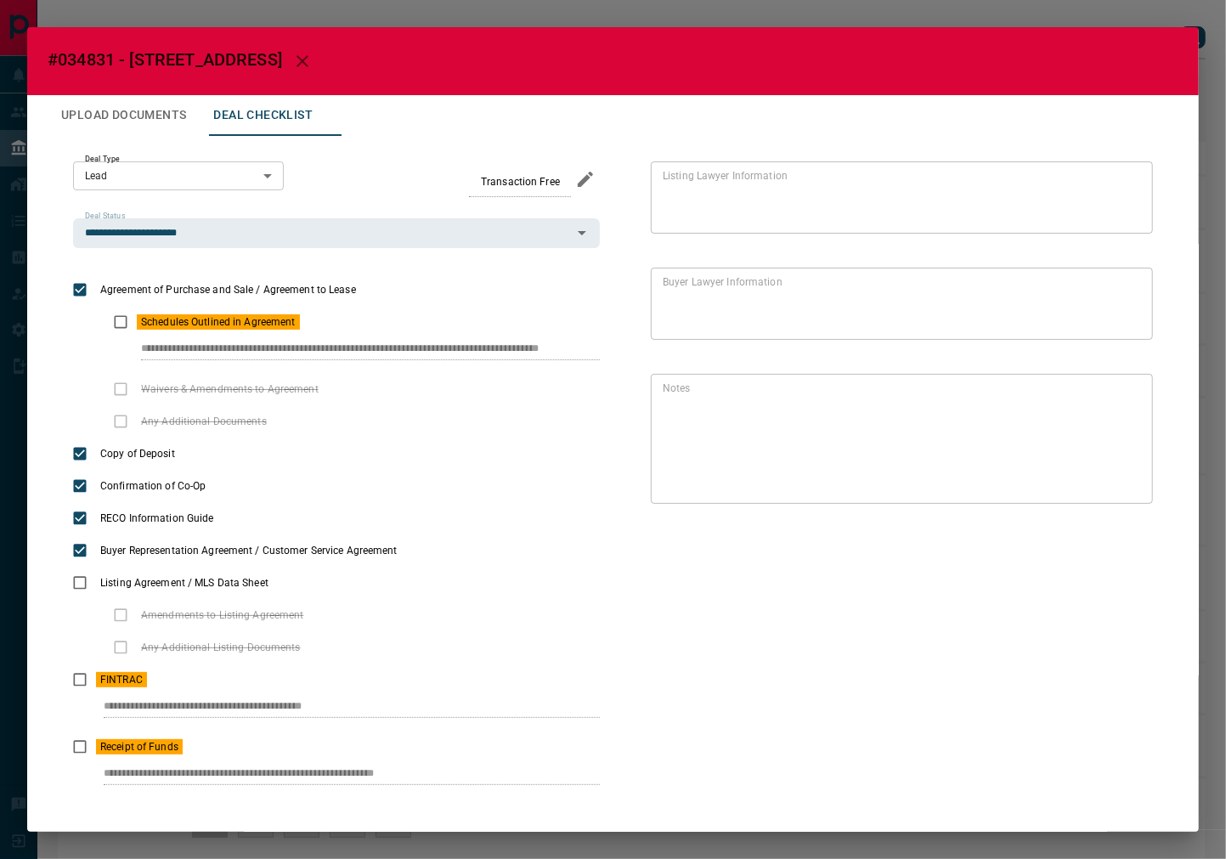
scroll to position [0, 17]
click at [669, 335] on div "**********" at bounding box center [613, 479] width 1131 height 687
click at [365, 703] on div "**********" at bounding box center [336, 713] width 527 height 35
click at [413, 777] on div "**********" at bounding box center [336, 780] width 527 height 35
